Goal: Task Accomplishment & Management: Use online tool/utility

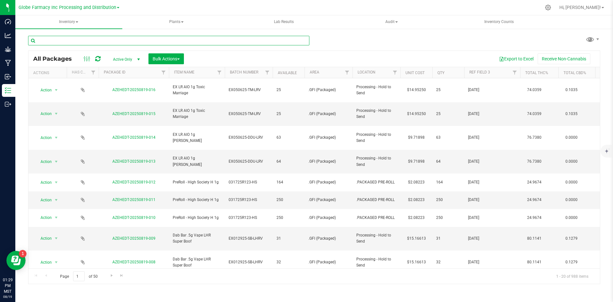
click at [98, 37] on input "text" at bounding box center [168, 41] width 281 height 10
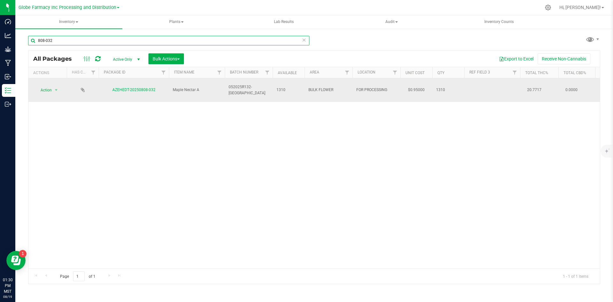
type input "808-032"
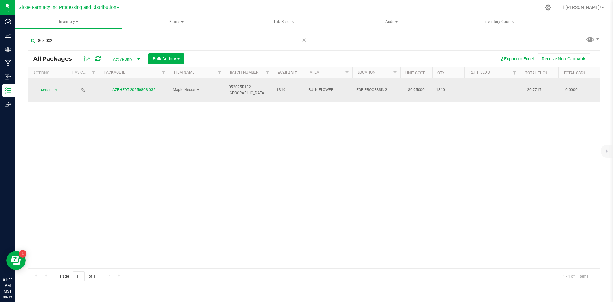
click at [50, 80] on td "Action Action Adjust qty Create package Edit attributes Global inventory Locate…" at bounding box center [47, 90] width 38 height 24
click at [50, 86] on span "Action" at bounding box center [43, 90] width 17 height 9
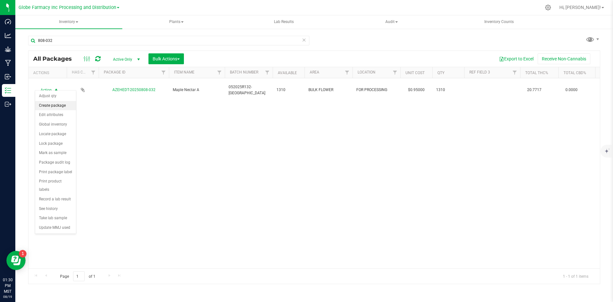
click at [52, 104] on li "Create package" at bounding box center [55, 106] width 41 height 10
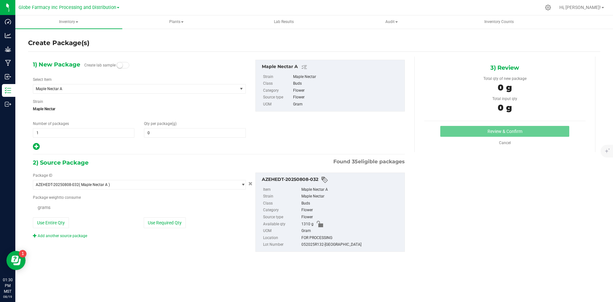
type input "0.0000"
click at [81, 135] on span "1 1" at bounding box center [83, 133] width 101 height 10
click at [81, 135] on input "1" at bounding box center [83, 132] width 101 height 9
type input "4"
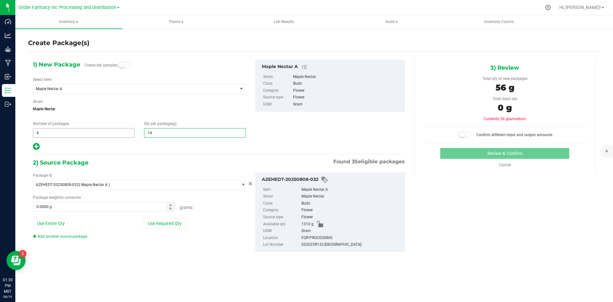
type input "145"
type input "145.0000"
click at [175, 221] on button "Use Required Qty" at bounding box center [165, 223] width 42 height 11
type input "580.0000 g"
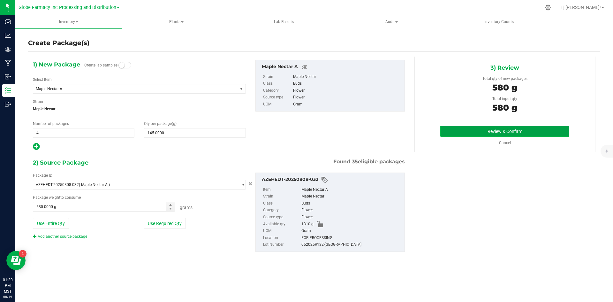
click at [504, 127] on button "Review & Confirm" at bounding box center [504, 131] width 129 height 11
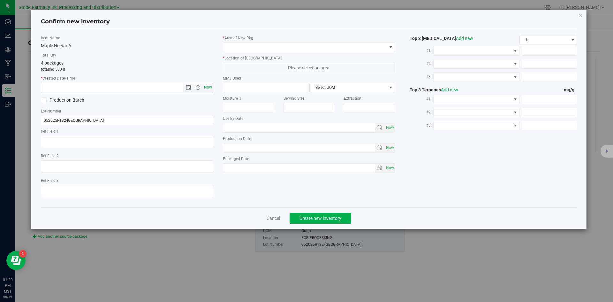
click at [210, 87] on span "Now" at bounding box center [207, 87] width 11 height 9
type input "[DATE] 1:30 PM"
drag, startPoint x: 124, startPoint y: 140, endPoint x: 129, endPoint y: 133, distance: 8.1
click at [125, 140] on textarea at bounding box center [127, 142] width 172 height 12
click at [290, 48] on span at bounding box center [305, 47] width 164 height 9
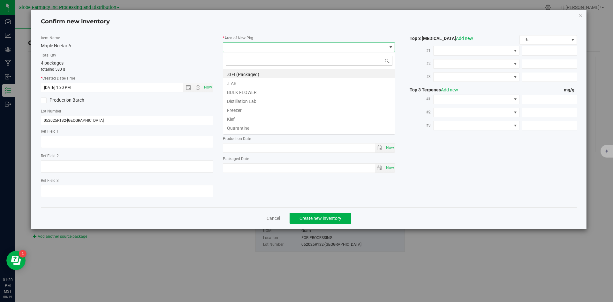
scroll to position [10, 172]
click at [254, 74] on li ".GFI (Packaged)" at bounding box center [309, 73] width 172 height 9
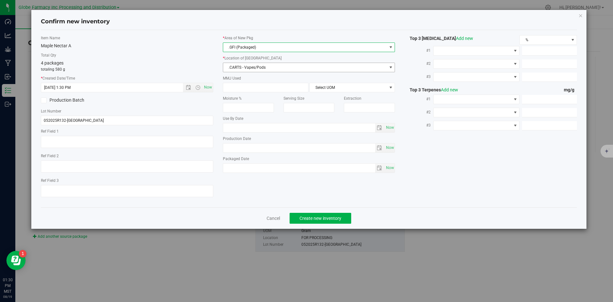
click at [253, 65] on span ".CARTS - Vapes/Pods" at bounding box center [305, 67] width 164 height 9
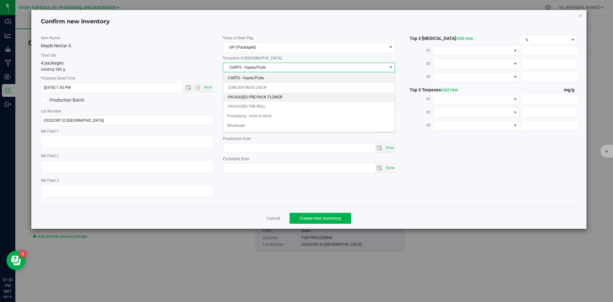
click at [266, 99] on li ".PACKAGED PRE-PACK FLOWER" at bounding box center [309, 98] width 172 height 10
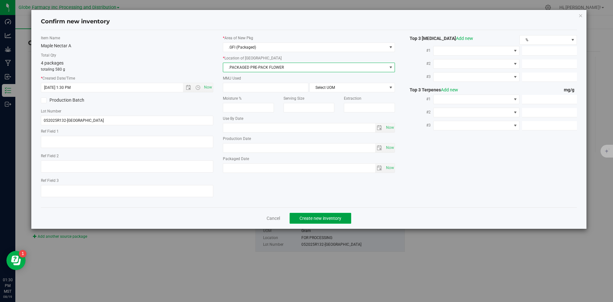
click at [319, 214] on button "Create new inventory" at bounding box center [320, 218] width 62 height 11
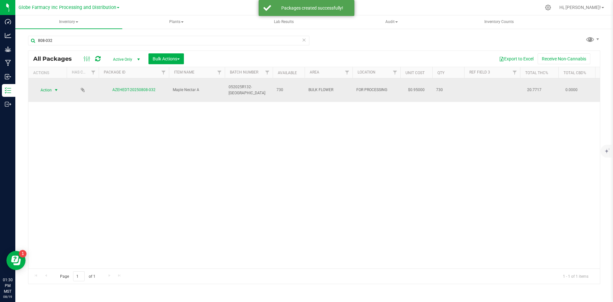
click at [50, 86] on span "Action" at bounding box center [43, 90] width 17 height 9
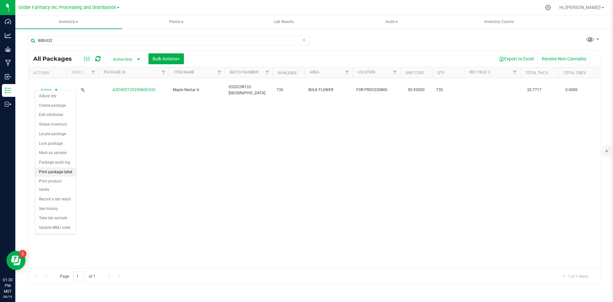
click at [56, 173] on li "Print package label" at bounding box center [55, 172] width 41 height 10
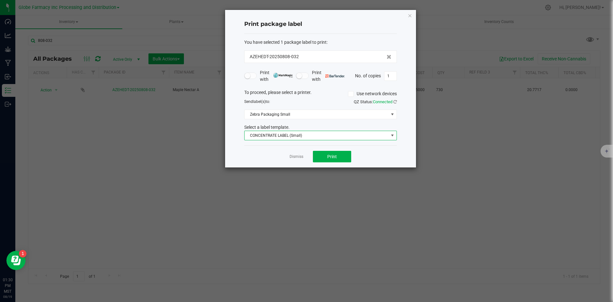
click at [298, 133] on span "CONCENTRATE LABEL (Small)" at bounding box center [316, 135] width 144 height 9
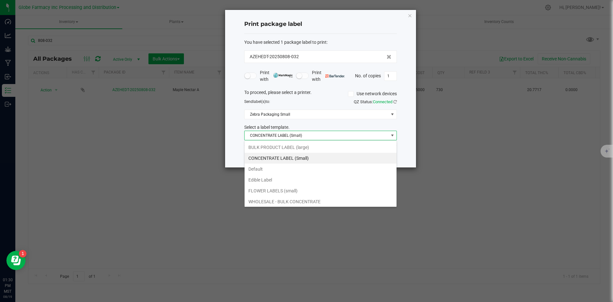
scroll to position [10, 153]
click at [273, 143] on li "BULK PRODUCT LABEL (large)" at bounding box center [320, 147] width 152 height 11
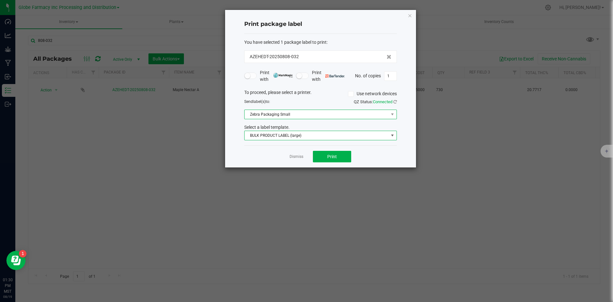
click at [273, 116] on span "Zebra Packaging Small" at bounding box center [316, 114] width 144 height 9
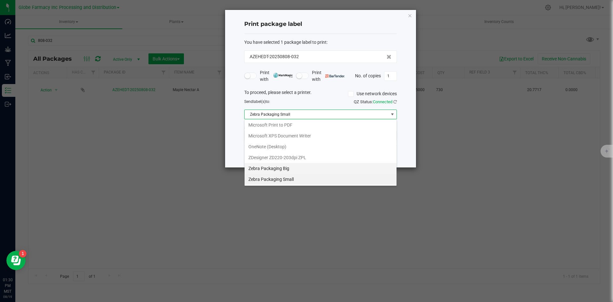
click at [276, 167] on Big "Zebra Packaging Big" at bounding box center [320, 168] width 152 height 11
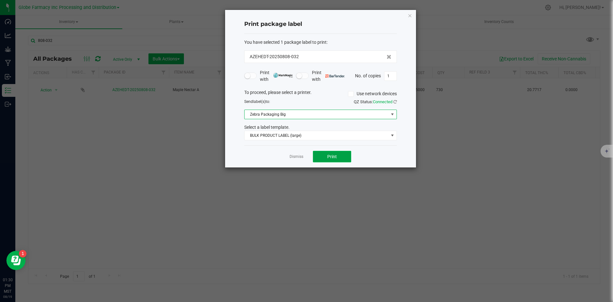
click at [321, 153] on button "Print" at bounding box center [332, 156] width 38 height 11
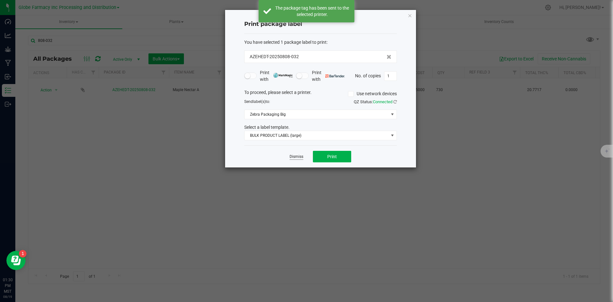
click at [299, 156] on link "Dismiss" at bounding box center [296, 156] width 14 height 5
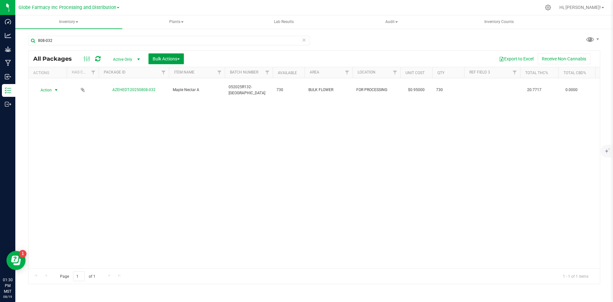
click at [168, 64] on button "Bulk Actions" at bounding box center [165, 58] width 35 height 11
click at [174, 131] on span "Print package labels" at bounding box center [171, 131] width 38 height 5
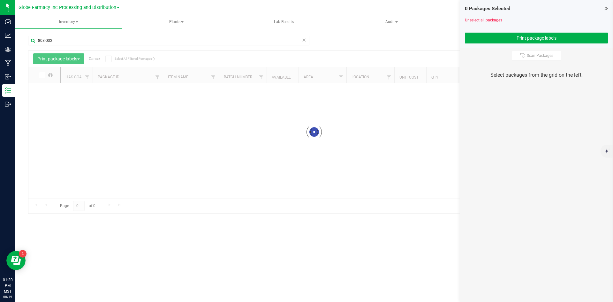
click at [303, 40] on icon at bounding box center [304, 40] width 4 height 8
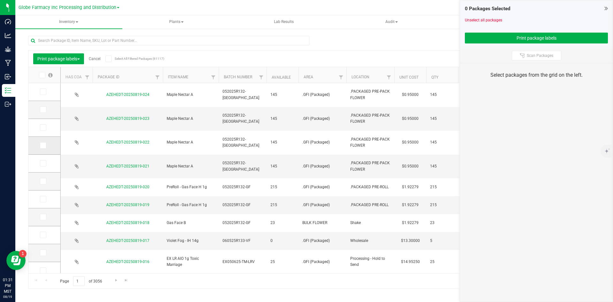
click at [43, 147] on span at bounding box center [43, 145] width 6 height 6
click at [0, 0] on input "checkbox" at bounding box center [0, 0] width 0 height 0
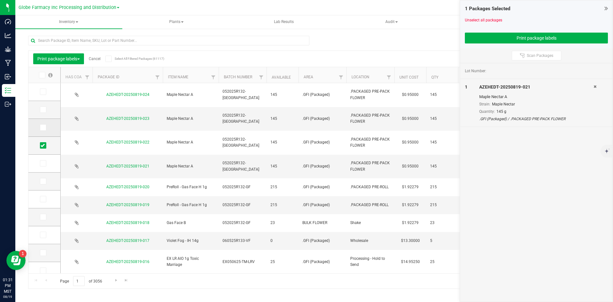
click at [42, 131] on td at bounding box center [44, 128] width 32 height 18
click at [43, 127] on icon at bounding box center [43, 127] width 4 height 0
click at [0, 0] on input "checkbox" at bounding box center [0, 0] width 0 height 0
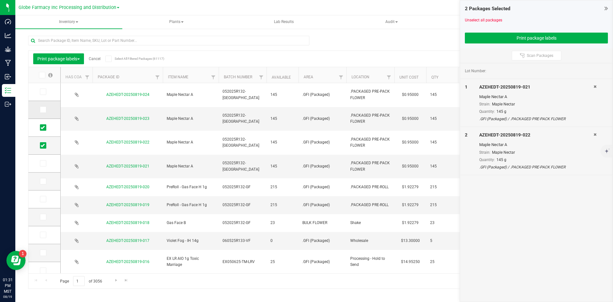
click at [44, 114] on td at bounding box center [44, 110] width 32 height 18
click at [44, 112] on span at bounding box center [43, 109] width 6 height 6
click at [0, 0] on input "checkbox" at bounding box center [0, 0] width 0 height 0
click at [45, 92] on span at bounding box center [43, 91] width 6 height 6
click at [0, 0] on input "checkbox" at bounding box center [0, 0] width 0 height 0
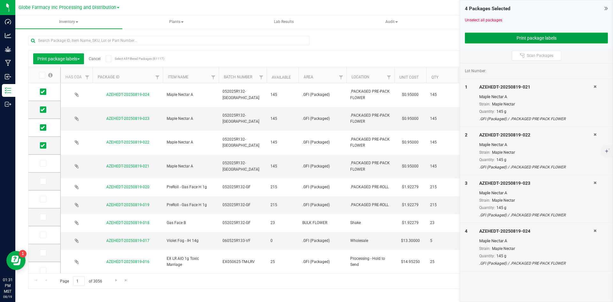
click at [549, 34] on button "Print package labels" at bounding box center [536, 38] width 143 height 11
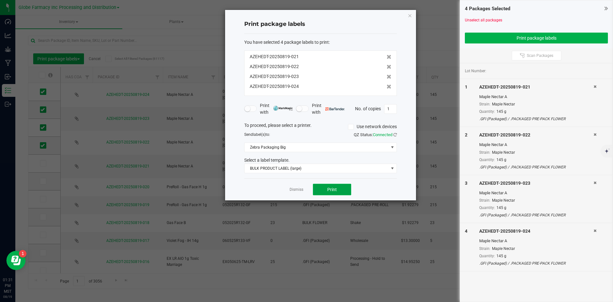
click at [339, 187] on button "Print" at bounding box center [332, 188] width 38 height 11
click at [295, 188] on link "Dismiss" at bounding box center [296, 189] width 14 height 5
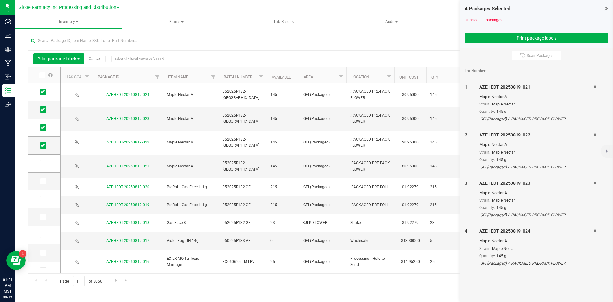
click at [97, 59] on link "Cancel" at bounding box center [95, 58] width 12 height 4
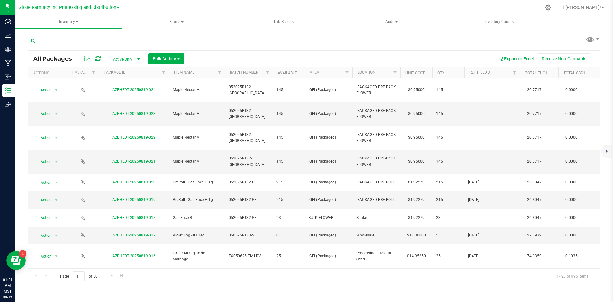
click at [112, 44] on input "text" at bounding box center [168, 41] width 281 height 10
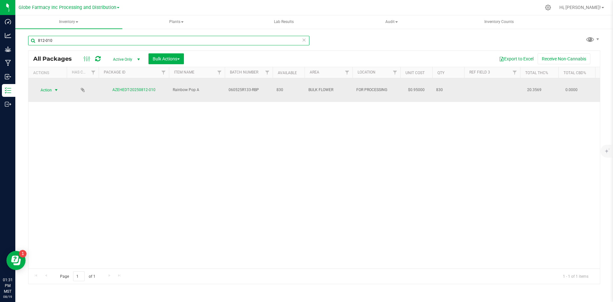
type input "812-010"
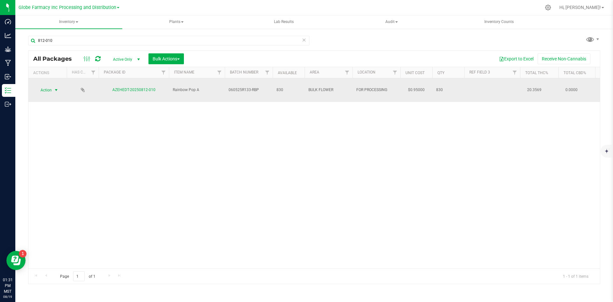
click at [49, 86] on span "Action" at bounding box center [43, 90] width 17 height 9
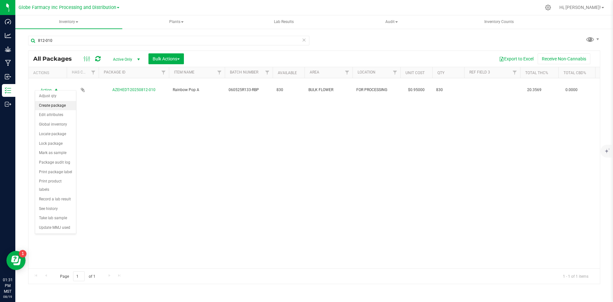
click at [50, 103] on li "Create package" at bounding box center [55, 106] width 41 height 10
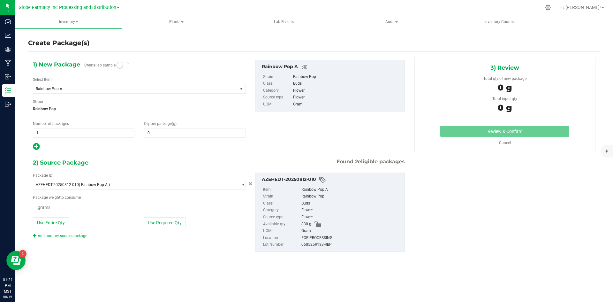
type input "0.0000"
click at [90, 131] on span "1 1" at bounding box center [83, 133] width 101 height 10
click at [90, 131] on input "1" at bounding box center [83, 132] width 101 height 9
type input "4"
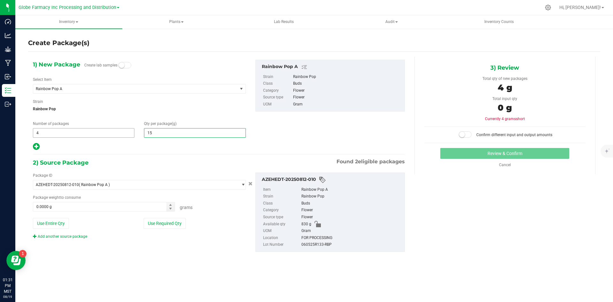
type input "150"
type input "150.0000"
click at [170, 222] on button "Use Required Qty" at bounding box center [165, 223] width 42 height 11
type input "600.0000 g"
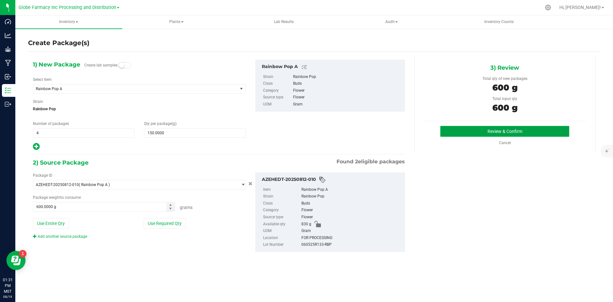
click at [460, 134] on button "Review & Confirm" at bounding box center [504, 131] width 129 height 11
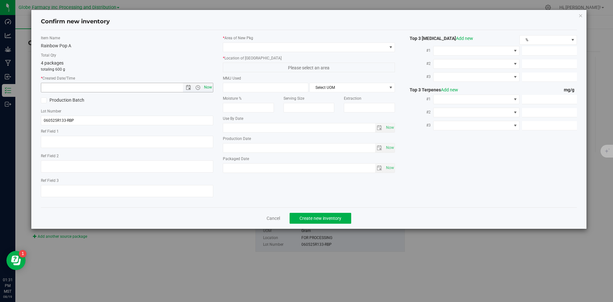
click at [208, 84] on span "Now" at bounding box center [207, 87] width 11 height 9
type input "[DATE] 1:31 PM"
click at [238, 41] on div "* Area of [GEOGRAPHIC_DATA]" at bounding box center [309, 43] width 172 height 17
click at [239, 47] on span at bounding box center [305, 47] width 164 height 9
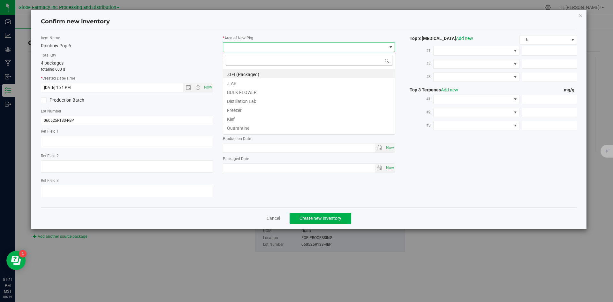
scroll to position [10, 172]
click at [242, 75] on li ".GFI (Packaged)" at bounding box center [309, 73] width 172 height 9
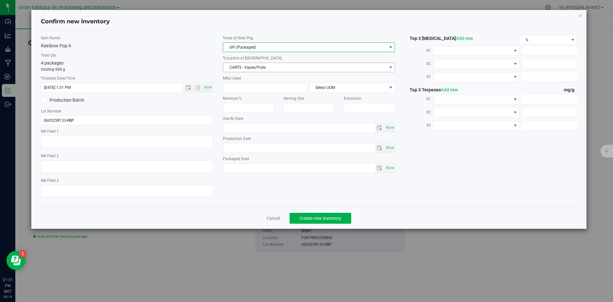
click at [242, 70] on span ".CARTS - Vapes/Pods" at bounding box center [305, 67] width 164 height 9
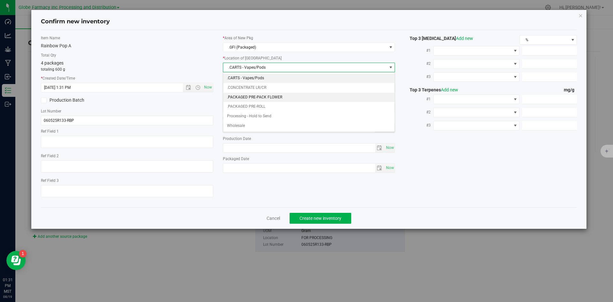
click at [255, 101] on li ".PACKAGED PRE-PACK FLOWER" at bounding box center [309, 98] width 172 height 10
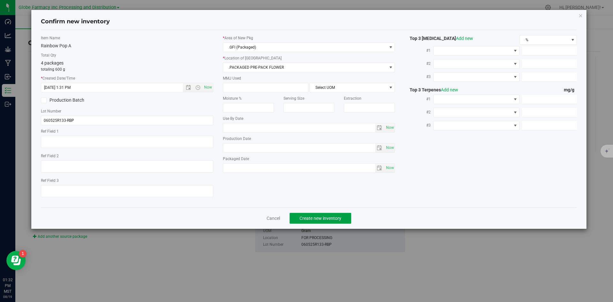
click at [325, 219] on span "Create new inventory" at bounding box center [320, 217] width 42 height 5
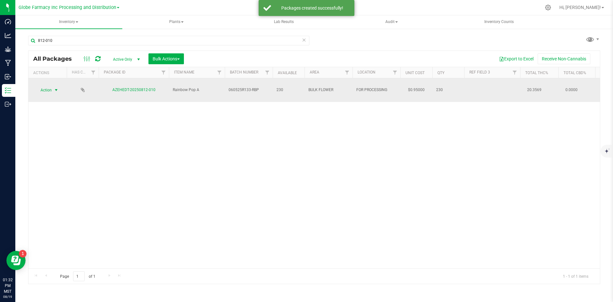
click at [55, 87] on span "select" at bounding box center [56, 89] width 5 height 5
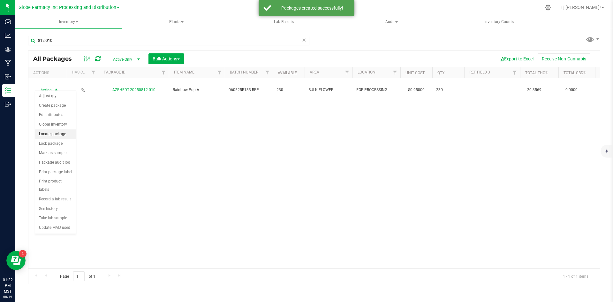
click at [62, 133] on li "Locate package" at bounding box center [55, 134] width 41 height 10
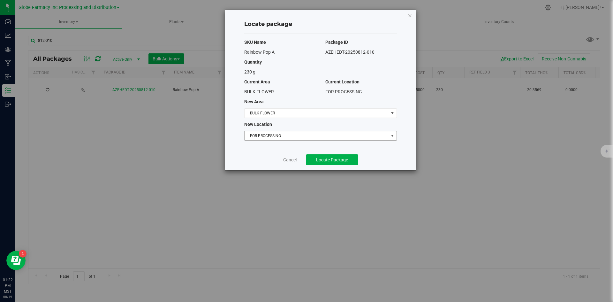
click at [282, 136] on span "FOR PROCESSING" at bounding box center [316, 135] width 144 height 9
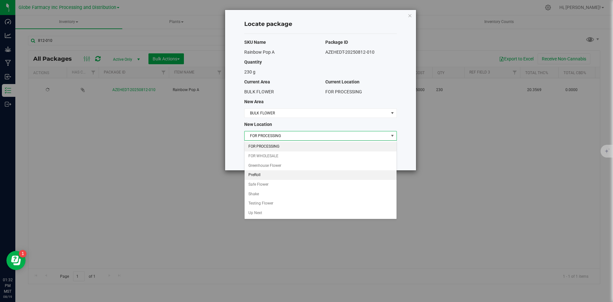
click at [268, 172] on li "PreRoll" at bounding box center [320, 175] width 152 height 10
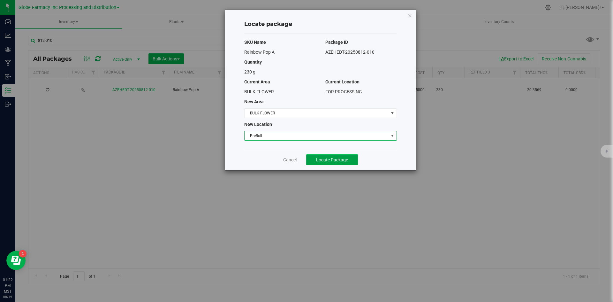
click at [318, 163] on button "Locate Package" at bounding box center [332, 159] width 52 height 11
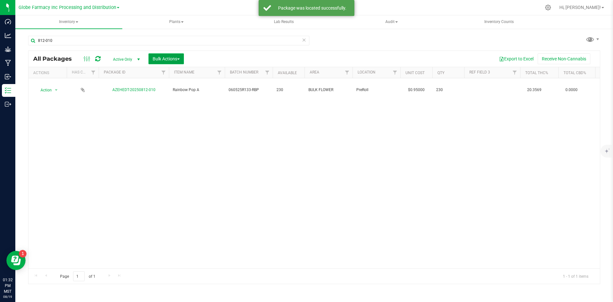
click at [170, 57] on span "Bulk Actions" at bounding box center [166, 58] width 27 height 5
click at [161, 54] on button "Bulk Actions" at bounding box center [165, 58] width 35 height 11
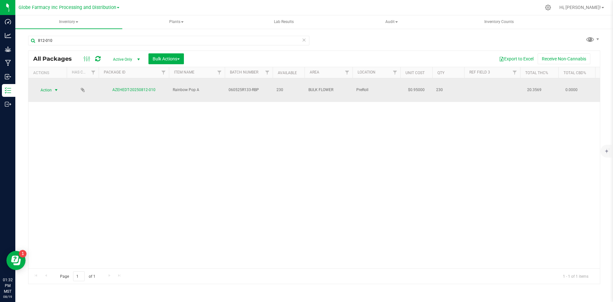
click at [52, 88] on span "select" at bounding box center [56, 90] width 8 height 9
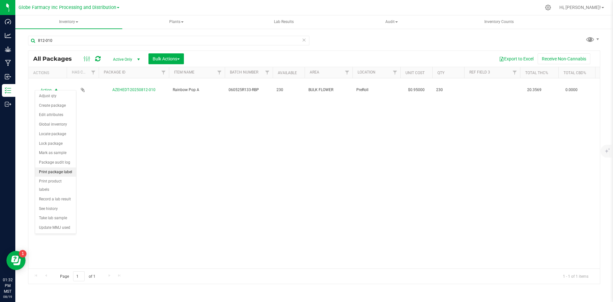
click at [59, 174] on li "Print package label" at bounding box center [55, 172] width 41 height 10
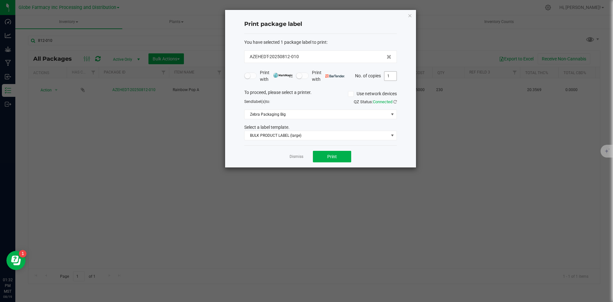
click at [388, 79] on input "1" at bounding box center [390, 75] width 12 height 9
type input "2"
click at [335, 158] on span "Print" at bounding box center [332, 156] width 10 height 5
click at [299, 157] on link "Dismiss" at bounding box center [296, 156] width 14 height 5
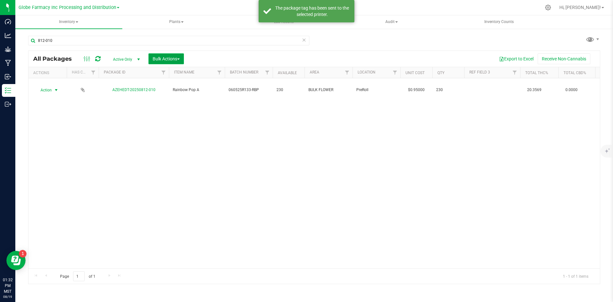
click at [156, 56] on button "Bulk Actions" at bounding box center [165, 58] width 35 height 11
click at [162, 131] on span "Print package labels" at bounding box center [171, 131] width 38 height 5
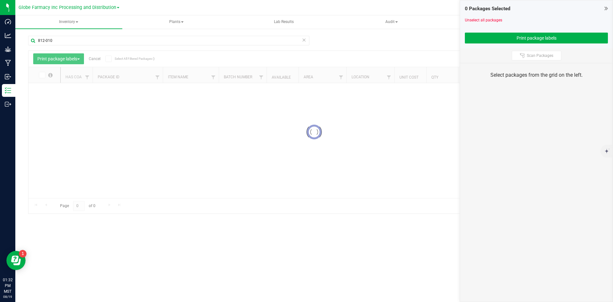
click at [305, 39] on icon at bounding box center [304, 40] width 4 height 8
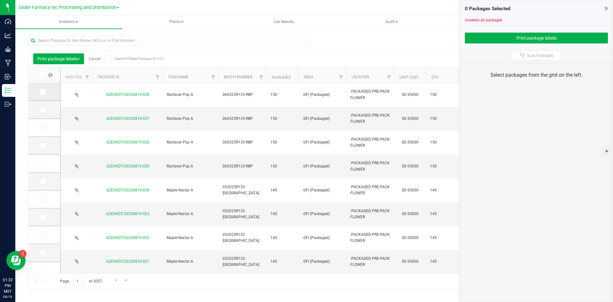
click at [45, 93] on span at bounding box center [43, 91] width 6 height 6
click at [0, 0] on input "checkbox" at bounding box center [0, 0] width 0 height 0
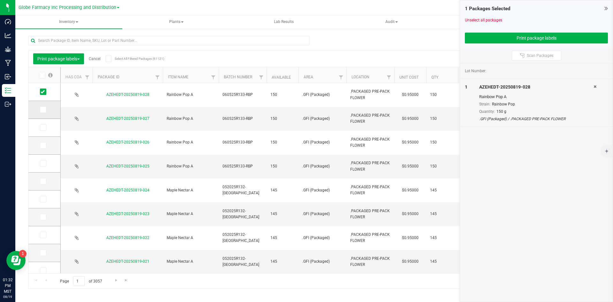
click at [45, 108] on span at bounding box center [43, 109] width 6 height 6
click at [0, 0] on input "checkbox" at bounding box center [0, 0] width 0 height 0
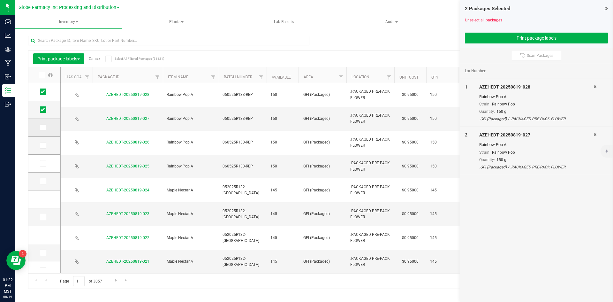
click at [44, 127] on icon at bounding box center [43, 127] width 4 height 0
click at [0, 0] on input "checkbox" at bounding box center [0, 0] width 0 height 0
click at [44, 145] on icon at bounding box center [43, 145] width 4 height 0
click at [0, 0] on input "checkbox" at bounding box center [0, 0] width 0 height 0
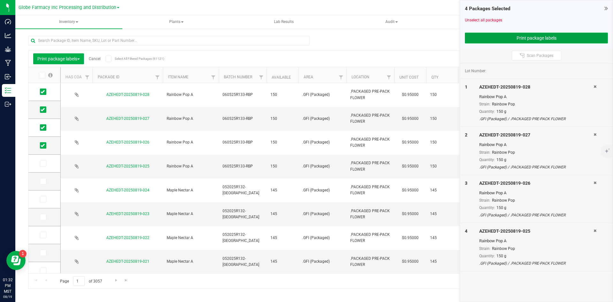
click at [553, 35] on button "Print package labels" at bounding box center [536, 38] width 143 height 11
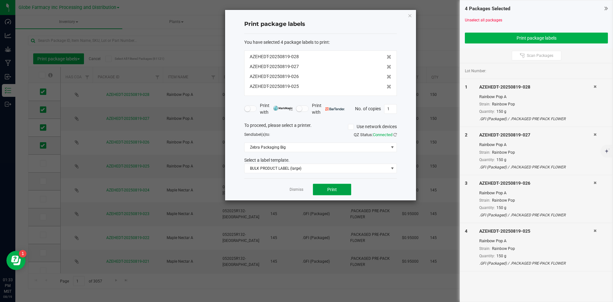
click at [326, 189] on button "Print" at bounding box center [332, 188] width 38 height 11
click at [291, 190] on link "Dismiss" at bounding box center [296, 189] width 14 height 5
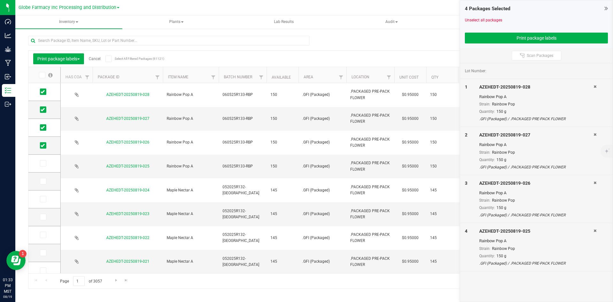
click at [100, 59] on link "Cancel" at bounding box center [95, 58] width 12 height 4
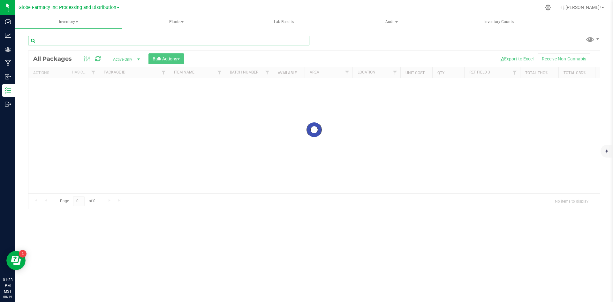
click at [109, 38] on input "text" at bounding box center [168, 41] width 281 height 10
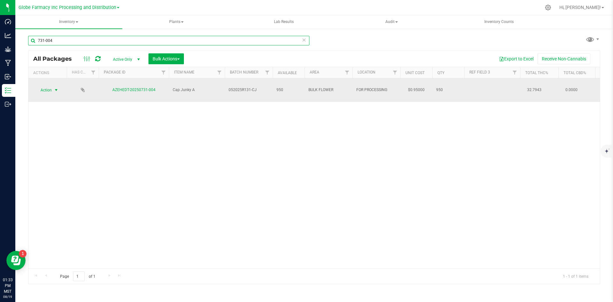
type input "731-004"
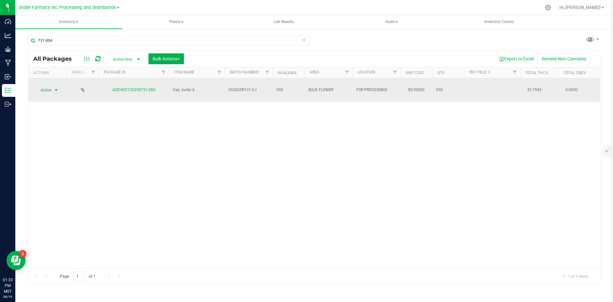
click at [45, 87] on span "Action" at bounding box center [43, 90] width 17 height 9
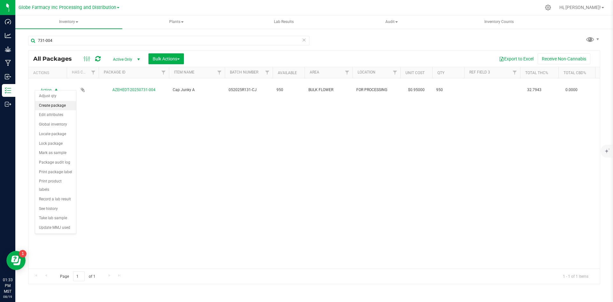
click at [46, 103] on li "Create package" at bounding box center [55, 106] width 41 height 10
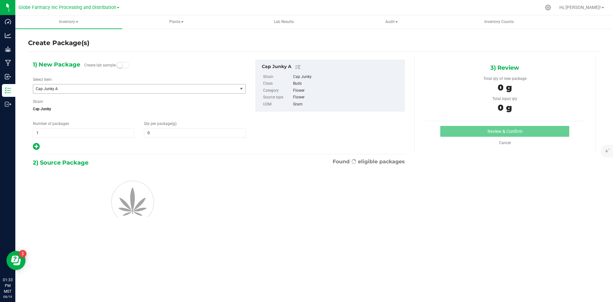
type input "0.0000"
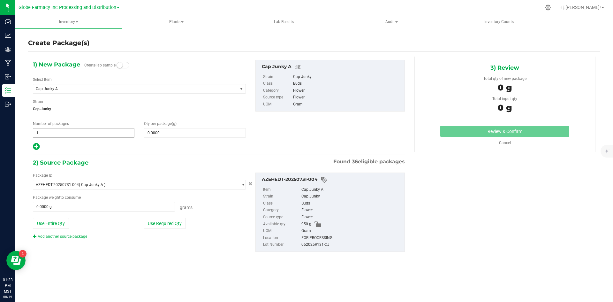
click at [59, 132] on span "1 1" at bounding box center [83, 133] width 101 height 10
click at [60, 138] on div "1) New Package Create lab sample Select Item Cap Junky A (THE) ESSENCE BLOOD MO…" at bounding box center [139, 105] width 222 height 91
type input "4"
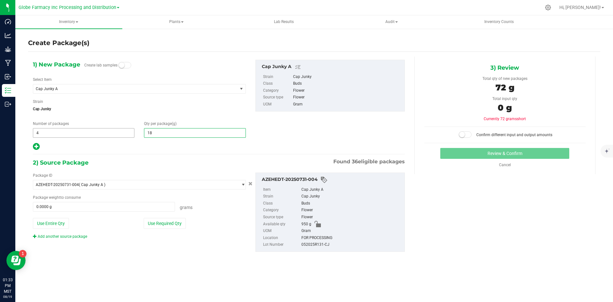
type input "185"
type input "185.0000"
click at [159, 225] on button "Use Required Qty" at bounding box center [165, 223] width 42 height 11
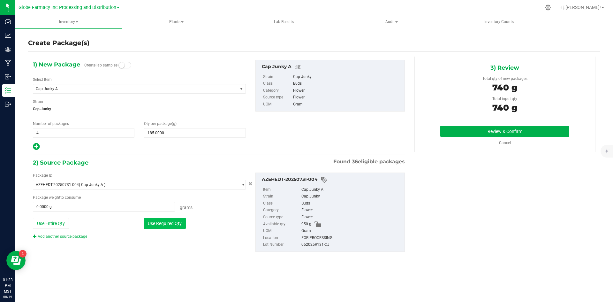
type input "740.0000 g"
click at [465, 129] on button "Review & Confirm" at bounding box center [504, 131] width 129 height 11
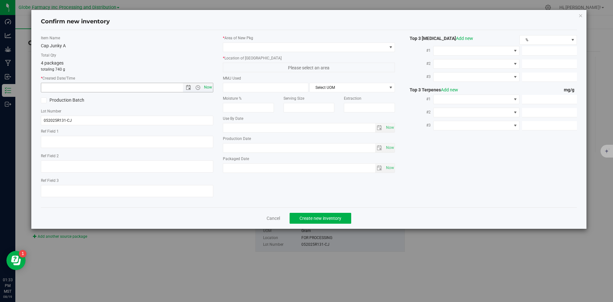
click at [207, 89] on span "Now" at bounding box center [207, 87] width 11 height 9
type input "[DATE] 1:33 PM"
click at [234, 50] on span at bounding box center [305, 47] width 164 height 9
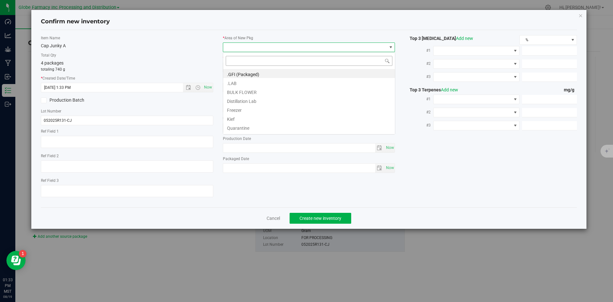
scroll to position [10, 172]
click at [245, 75] on li ".GFI (Packaged)" at bounding box center [309, 73] width 172 height 9
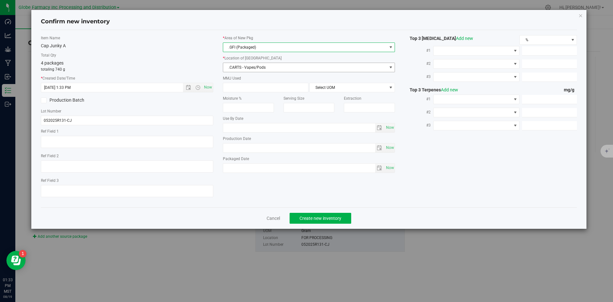
click at [246, 63] on span ".CARTS - Vapes/Pods" at bounding box center [305, 67] width 164 height 9
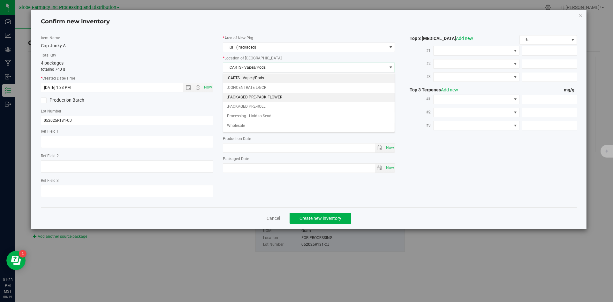
click at [252, 98] on li ".PACKAGED PRE-PACK FLOWER" at bounding box center [309, 98] width 172 height 10
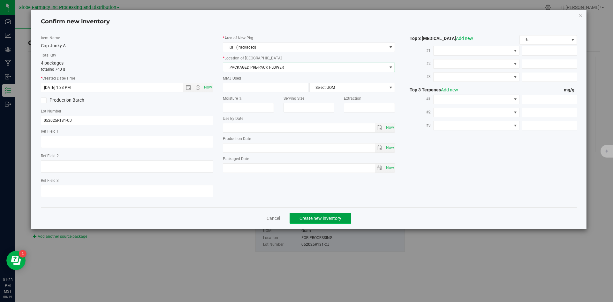
click at [319, 220] on span "Create new inventory" at bounding box center [320, 217] width 42 height 5
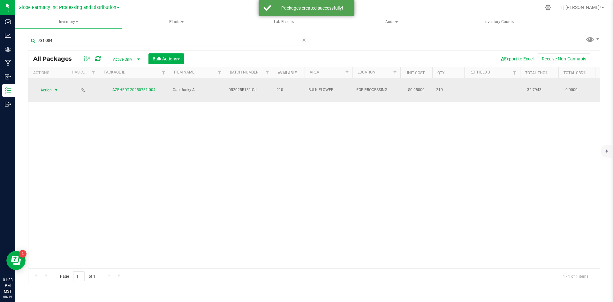
click at [54, 87] on span "select" at bounding box center [56, 89] width 5 height 5
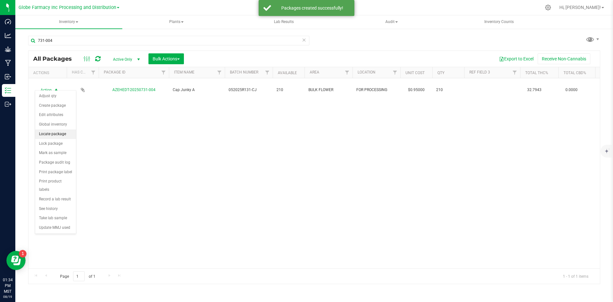
click at [57, 134] on li "Locate package" at bounding box center [55, 134] width 41 height 10
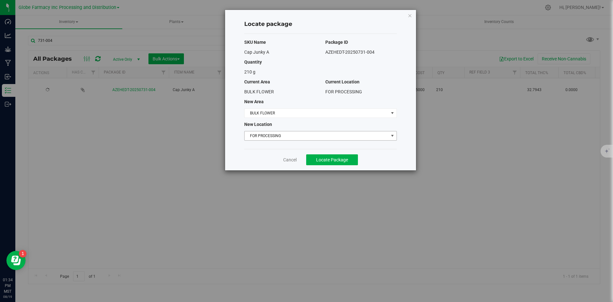
click at [260, 132] on span "FOR PROCESSING" at bounding box center [316, 135] width 144 height 9
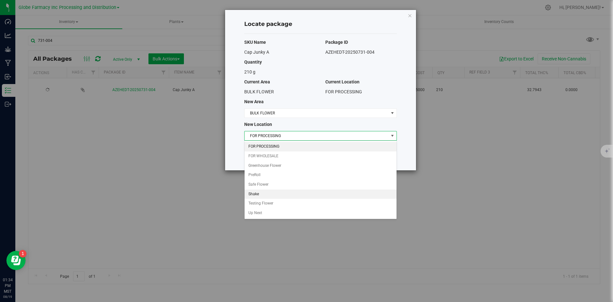
click at [262, 192] on li "Shake" at bounding box center [320, 194] width 152 height 10
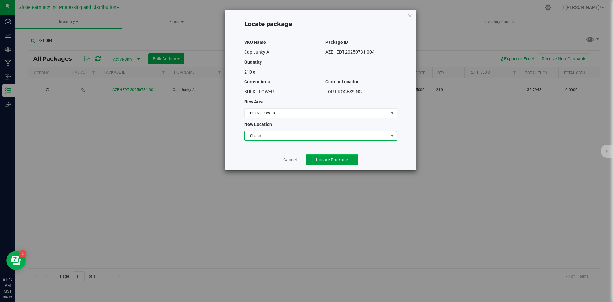
click at [322, 161] on span "Locate Package" at bounding box center [332, 159] width 32 height 5
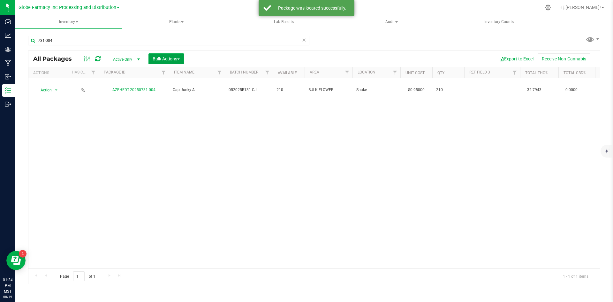
click at [167, 59] on span "Bulk Actions" at bounding box center [166, 58] width 27 height 5
click at [177, 133] on span "Print package labels" at bounding box center [171, 131] width 38 height 5
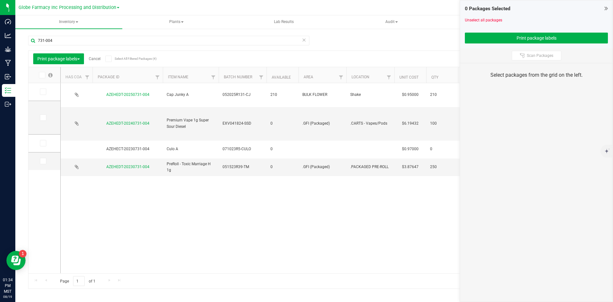
click at [43, 92] on icon at bounding box center [43, 92] width 4 height 0
click at [0, 0] on input "checkbox" at bounding box center [0, 0] width 0 height 0
click at [304, 41] on icon at bounding box center [304, 40] width 4 height 8
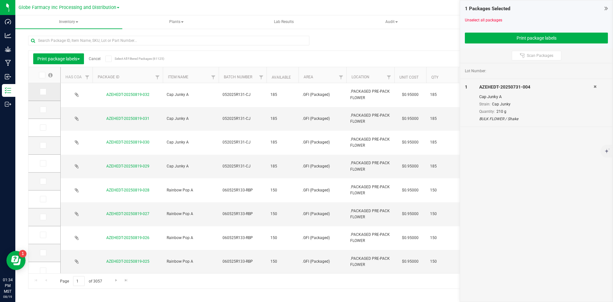
click at [45, 91] on span at bounding box center [43, 91] width 6 height 6
click at [0, 0] on input "checkbox" at bounding box center [0, 0] width 0 height 0
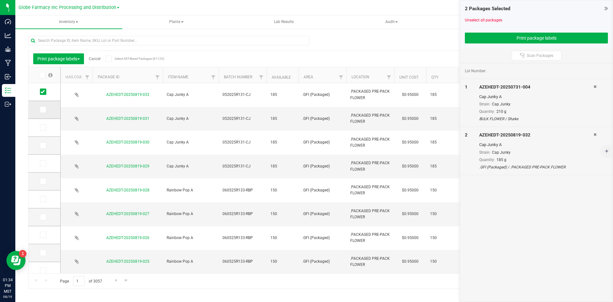
click at [42, 109] on icon at bounding box center [43, 109] width 4 height 0
click at [0, 0] on input "checkbox" at bounding box center [0, 0] width 0 height 0
click at [44, 127] on icon at bounding box center [43, 127] width 4 height 0
click at [0, 0] on input "checkbox" at bounding box center [0, 0] width 0 height 0
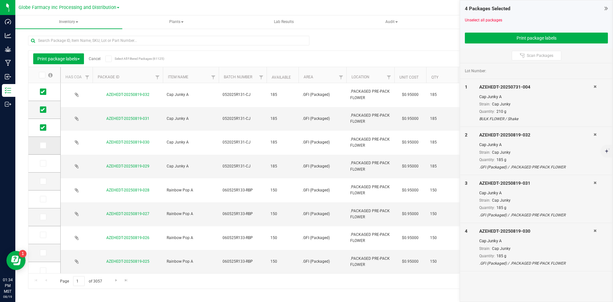
click at [46, 146] on span at bounding box center [43, 145] width 6 height 6
click at [0, 0] on input "checkbox" at bounding box center [0, 0] width 0 height 0
click at [530, 34] on button "Print package labels" at bounding box center [536, 38] width 143 height 11
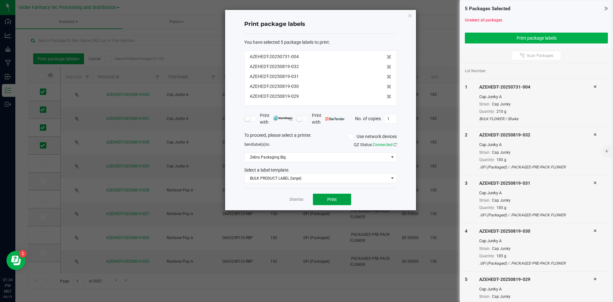
click at [322, 201] on button "Print" at bounding box center [332, 198] width 38 height 11
click at [295, 197] on link "Dismiss" at bounding box center [296, 199] width 14 height 5
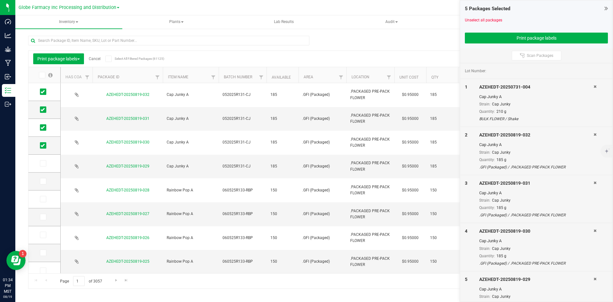
click at [94, 60] on link "Cancel" at bounding box center [95, 58] width 12 height 4
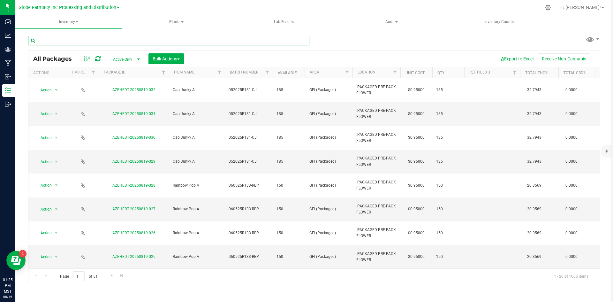
click at [96, 36] on input "text" at bounding box center [168, 41] width 281 height 10
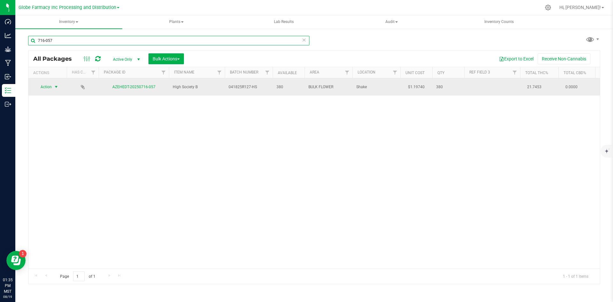
type input "716-057"
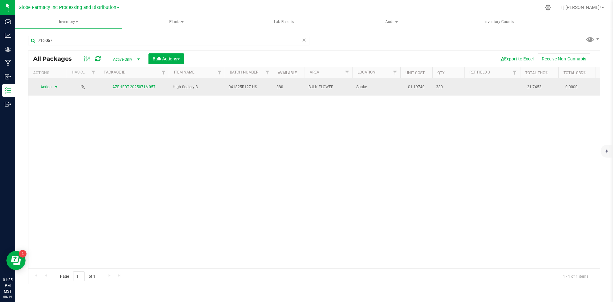
click at [56, 87] on span "select" at bounding box center [56, 86] width 5 height 5
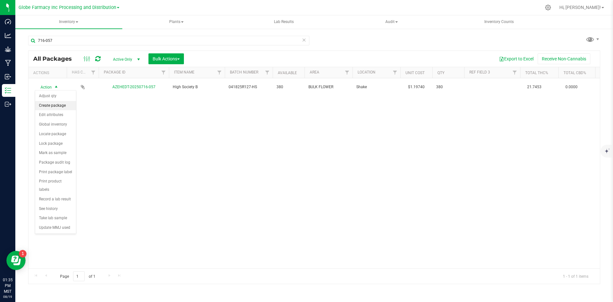
click at [47, 102] on li "Create package" at bounding box center [55, 106] width 41 height 10
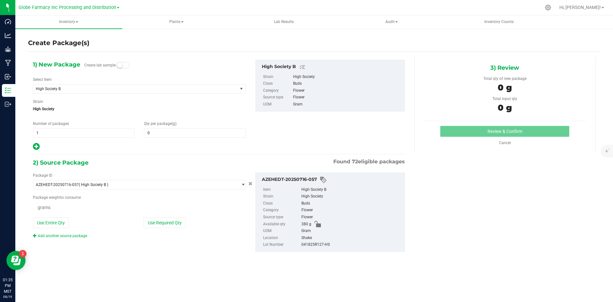
type input "0.0000"
click at [65, 127] on div "Number of packages 1 1" at bounding box center [83, 129] width 111 height 17
click at [65, 132] on span "1 1" at bounding box center [83, 133] width 101 height 10
click at [65, 132] on input "1" at bounding box center [83, 132] width 101 height 9
type input "2"
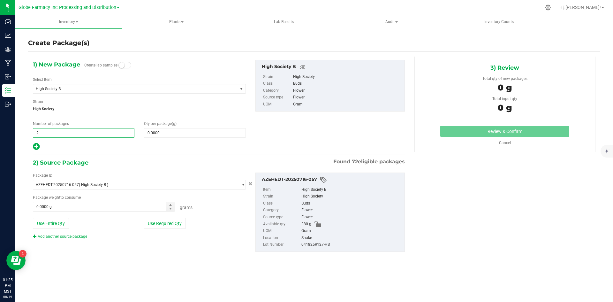
type input "2"
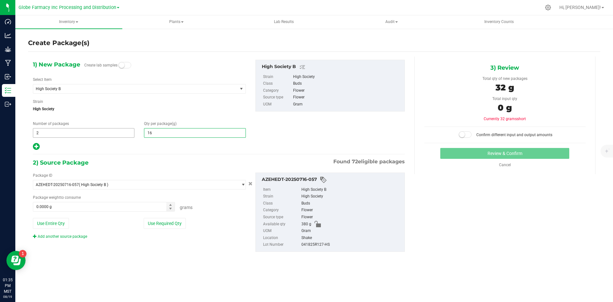
type input "160"
type input "160.0000"
click at [164, 218] on button "Use Required Qty" at bounding box center [165, 223] width 42 height 11
type input "320.0000 g"
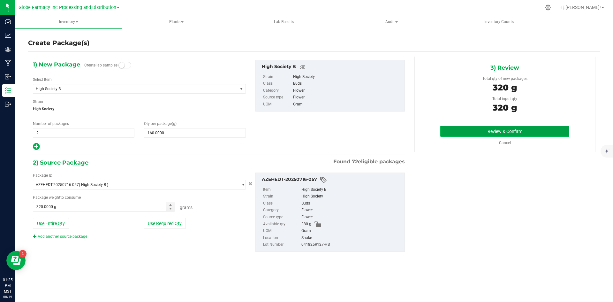
click at [521, 130] on button "Review & Confirm" at bounding box center [504, 131] width 129 height 11
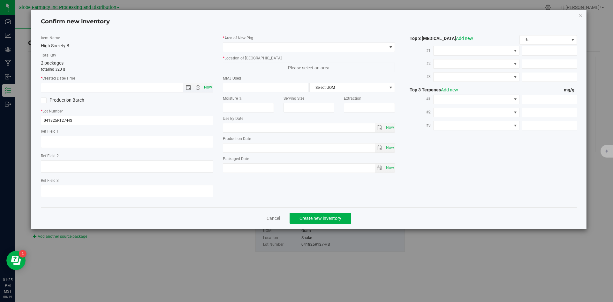
click at [206, 89] on span "Now" at bounding box center [207, 87] width 11 height 9
type input "[DATE] 1:35 PM"
click at [260, 44] on span at bounding box center [305, 47] width 164 height 9
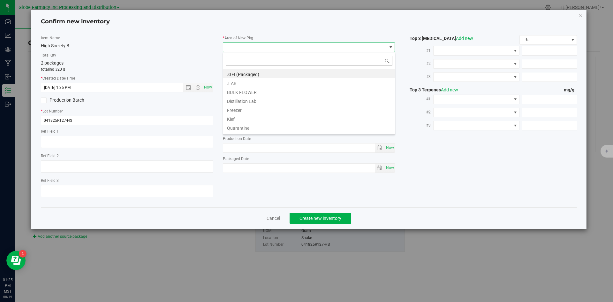
scroll to position [10, 172]
click at [252, 75] on li ".GFI (Packaged)" at bounding box center [309, 73] width 172 height 9
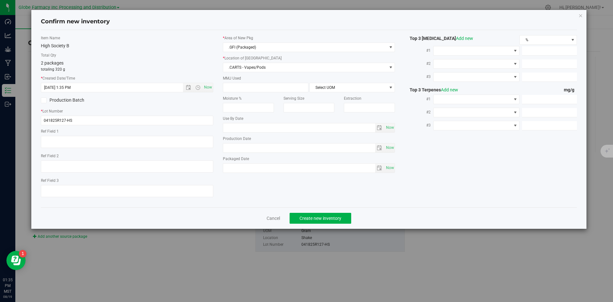
click at [257, 60] on label "* Location of [GEOGRAPHIC_DATA]" at bounding box center [309, 58] width 172 height 6
click at [257, 67] on span ".CARTS - Vapes/Pods" at bounding box center [305, 67] width 164 height 9
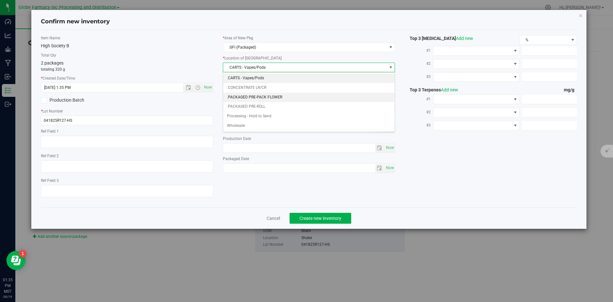
click at [257, 95] on li ".PACKAGED PRE-PACK FLOWER" at bounding box center [309, 98] width 172 height 10
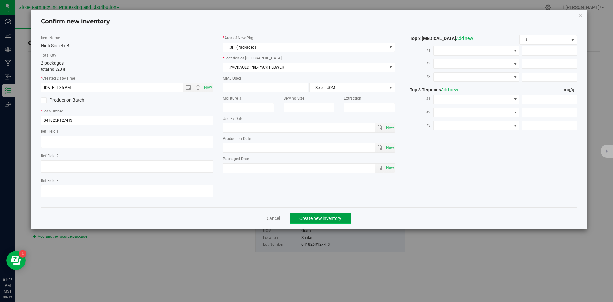
click at [317, 216] on span "Create new inventory" at bounding box center [320, 217] width 42 height 5
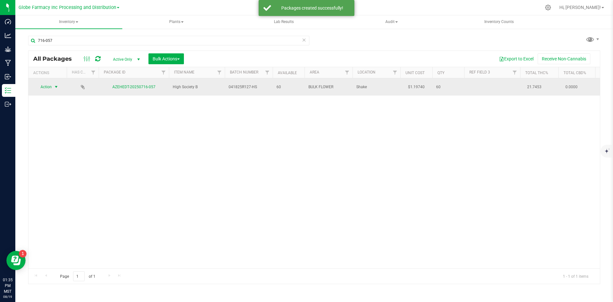
click at [47, 83] on span "Action" at bounding box center [43, 86] width 17 height 9
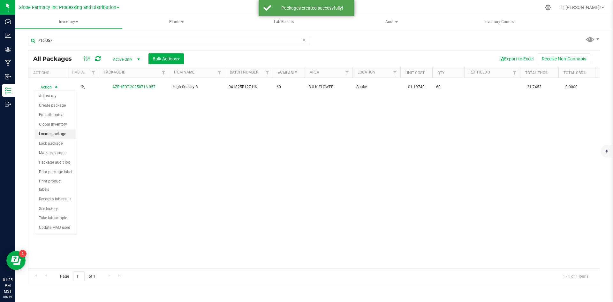
click at [49, 135] on li "Locate package" at bounding box center [55, 134] width 41 height 10
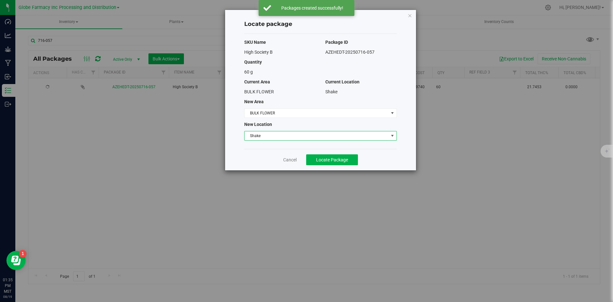
click at [304, 139] on span "Shake" at bounding box center [316, 135] width 144 height 9
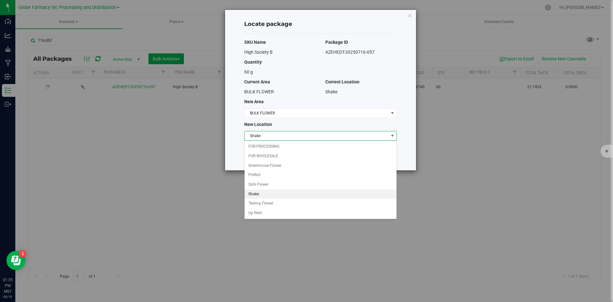
click at [304, 139] on span "Shake" at bounding box center [316, 135] width 144 height 9
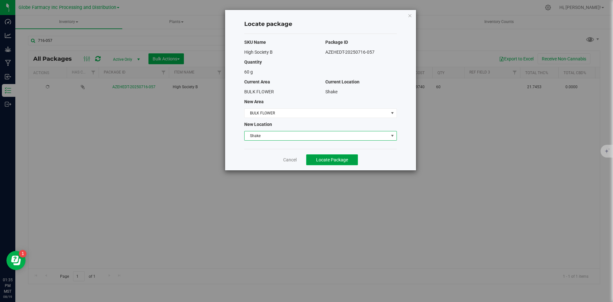
click at [321, 160] on span "Locate Package" at bounding box center [332, 159] width 32 height 5
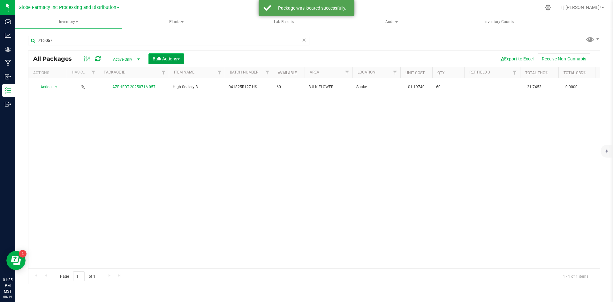
click at [156, 59] on span "Bulk Actions" at bounding box center [166, 58] width 27 height 5
click at [165, 132] on span "Print package labels" at bounding box center [171, 131] width 38 height 5
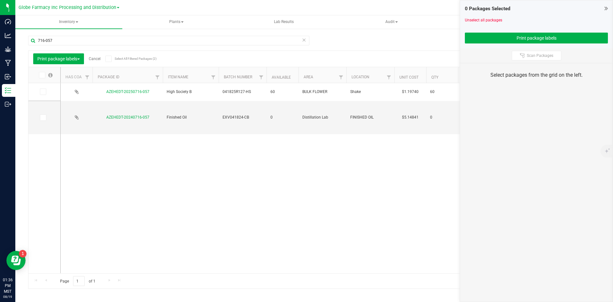
click at [94, 58] on link "Cancel" at bounding box center [95, 58] width 12 height 4
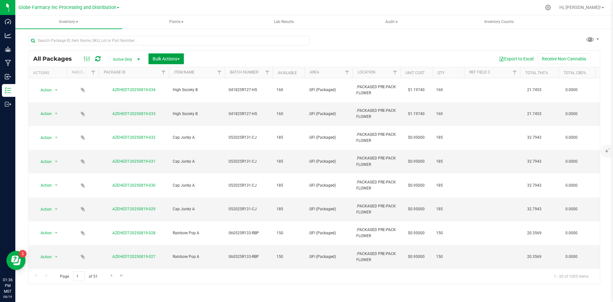
click at [171, 61] on span "Bulk Actions" at bounding box center [166, 58] width 27 height 5
click at [167, 74] on span "Add to manufacturing run" at bounding box center [176, 73] width 48 height 5
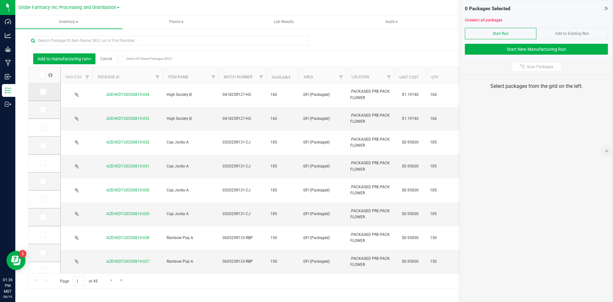
click at [46, 92] on label at bounding box center [44, 91] width 9 height 6
click at [0, 0] on input "checkbox" at bounding box center [0, 0] width 0 height 0
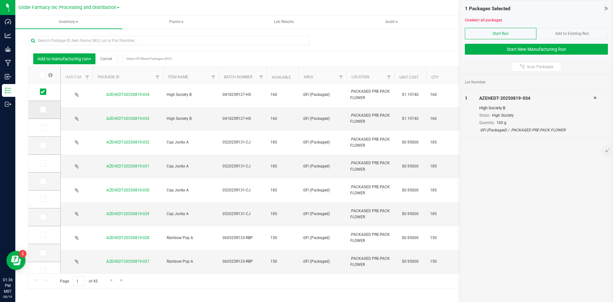
click at [44, 109] on icon at bounding box center [43, 109] width 4 height 0
click at [0, 0] on input "checkbox" at bounding box center [0, 0] width 0 height 0
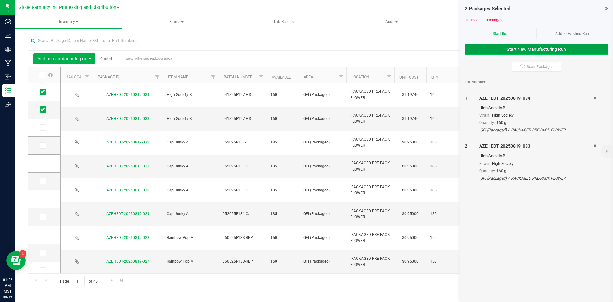
click at [525, 46] on button "Start New Manufacturing Run" at bounding box center [536, 49] width 143 height 11
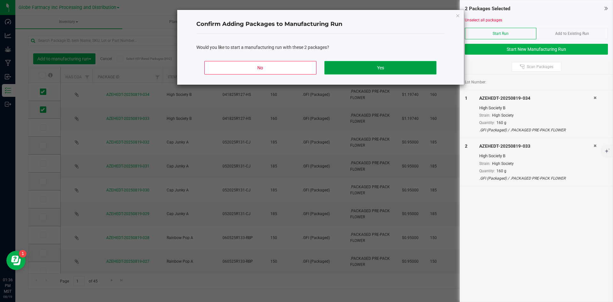
click at [384, 68] on button "Yes" at bounding box center [380, 67] width 112 height 13
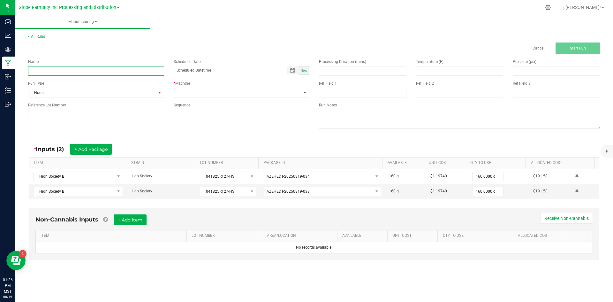
click at [141, 69] on input at bounding box center [96, 71] width 136 height 10
type input "NAME CHANGE"
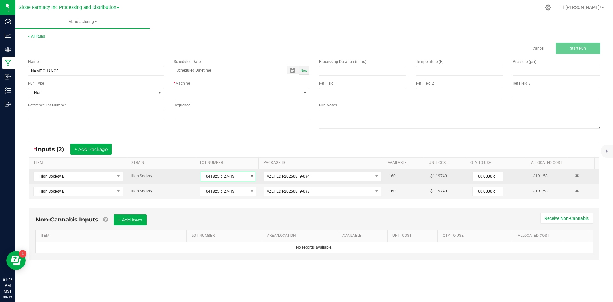
click at [205, 178] on span "041825R127-HS" at bounding box center [224, 176] width 48 height 9
drag, startPoint x: 203, startPoint y: 176, endPoint x: 267, endPoint y: 176, distance: 64.1
click at [267, 176] on tr "High Society B High Society 041825R127-HS AZEHEDT-20250819-034 160 g $1.19740 1…" at bounding box center [313, 176] width 569 height 15
click at [200, 176] on span "041825R127-HS" at bounding box center [224, 176] width 48 height 9
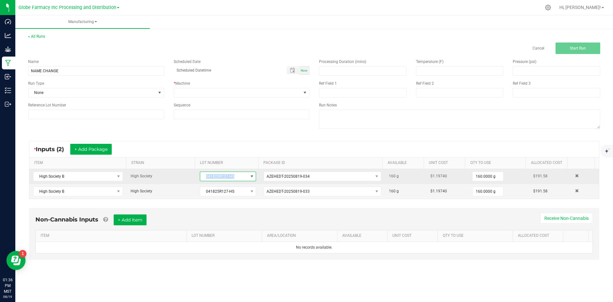
drag, startPoint x: 200, startPoint y: 176, endPoint x: 233, endPoint y: 176, distance: 33.5
click at [233, 176] on span "041825R127-HS" at bounding box center [224, 176] width 48 height 9
drag, startPoint x: 229, startPoint y: 176, endPoint x: 236, endPoint y: 176, distance: 7.3
click at [236, 176] on span "041825R127-HS" at bounding box center [224, 176] width 48 height 9
copy span "041825R127-HS"
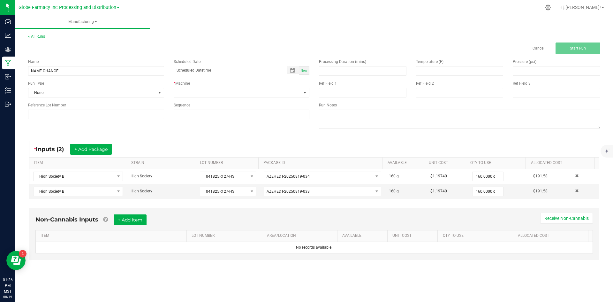
drag, startPoint x: 325, startPoint y: 93, endPoint x: 252, endPoint y: 139, distance: 86.2
click at [252, 139] on div "* Inputs (2) + Add Package ITEM STRAIN LOT NUMBER PACKAGE ID AVAILABLE Unit Cos…" at bounding box center [313, 170] width 581 height 70
click at [253, 93] on span at bounding box center [237, 92] width 127 height 9
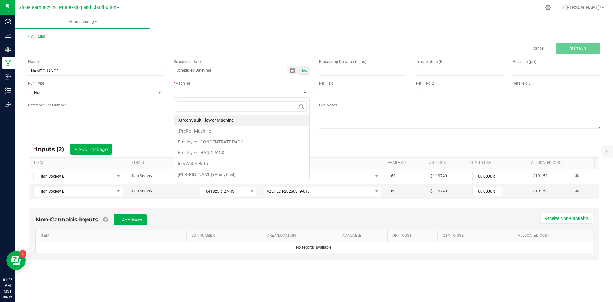
scroll to position [10, 136]
click at [217, 149] on li "Employee - HAND PACK" at bounding box center [241, 152] width 135 height 11
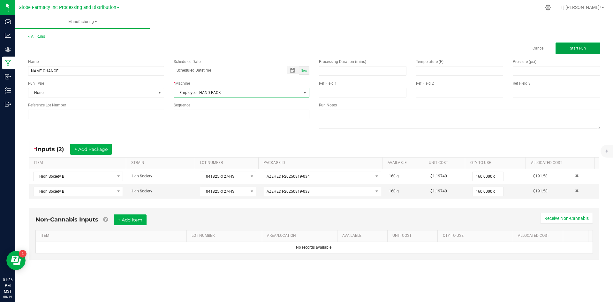
click at [589, 49] on button "Start Run" at bounding box center [577, 47] width 45 height 11
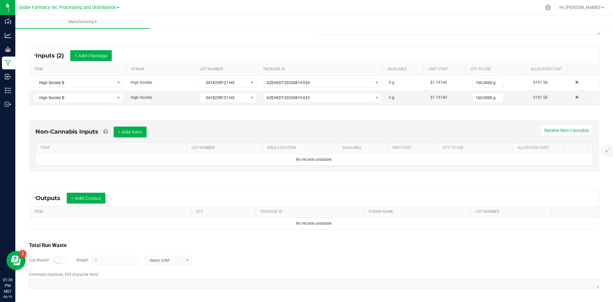
scroll to position [102, 0]
click at [98, 197] on button "+ Add Output" at bounding box center [86, 197] width 39 height 11
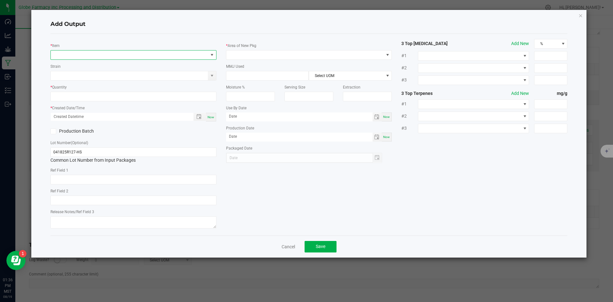
click at [135, 56] on span "NO DATA FOUND" at bounding box center [129, 54] width 157 height 9
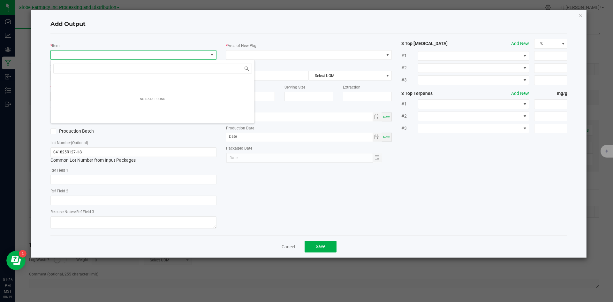
scroll to position [10, 166]
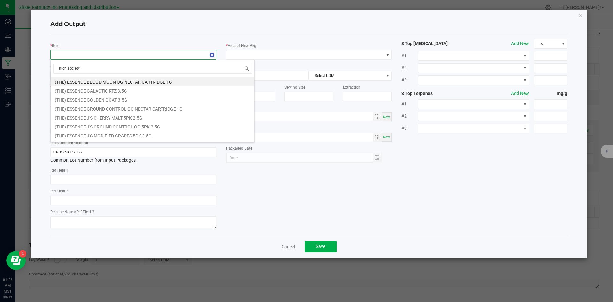
type input "high society a"
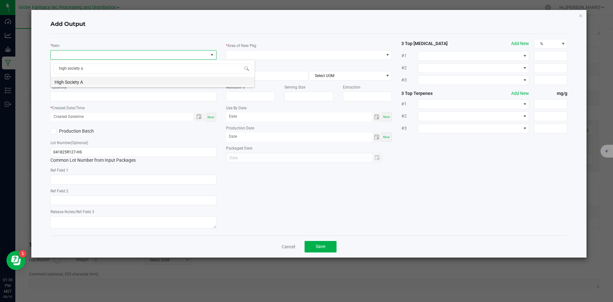
click at [110, 82] on li "High Society A" at bounding box center [153, 81] width 204 height 9
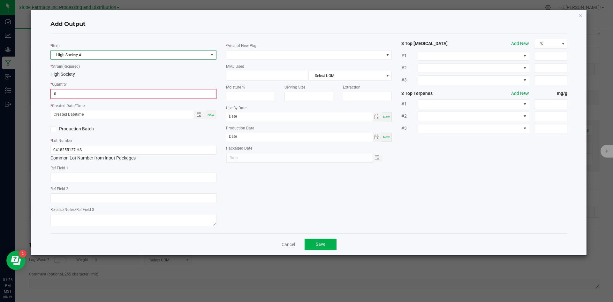
click at [101, 98] on input "0" at bounding box center [133, 93] width 165 height 9
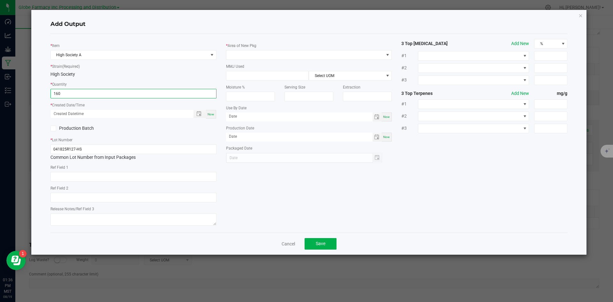
type input "160.0000 g"
click at [212, 113] on span "Now" at bounding box center [210, 114] width 7 height 4
type input "[DATE] 1:36 PM"
type input "[DATE]"
click at [270, 58] on span at bounding box center [304, 54] width 157 height 9
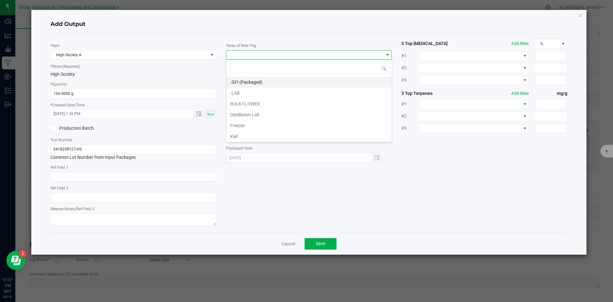
click at [265, 80] on li ".GFI (Packaged)" at bounding box center [308, 82] width 165 height 11
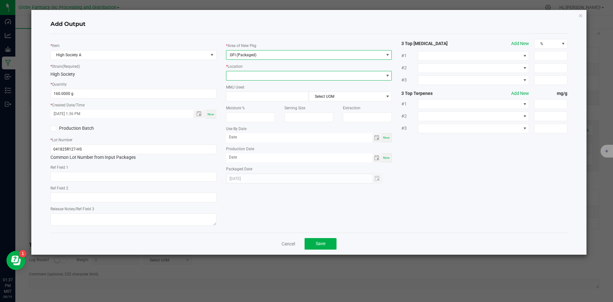
click at [254, 75] on span at bounding box center [304, 75] width 157 height 9
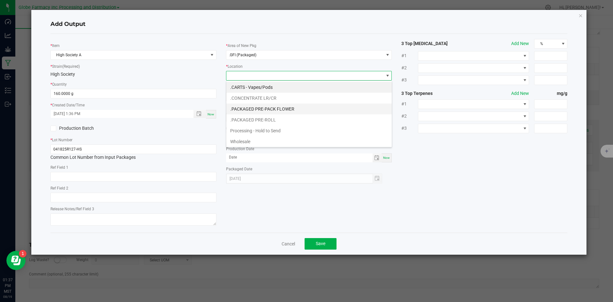
click at [259, 107] on li ".PACKAGED PRE-PACK FLOWER" at bounding box center [308, 108] width 165 height 11
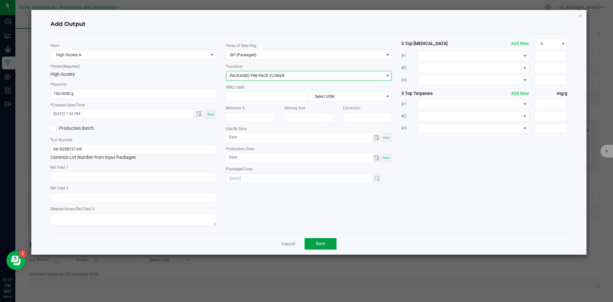
click at [313, 239] on button "Save" at bounding box center [320, 243] width 32 height 11
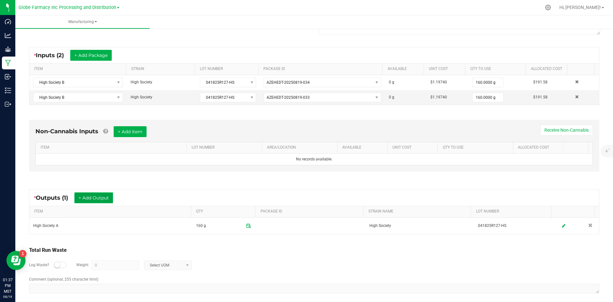
click at [99, 192] on button "+ Add Output" at bounding box center [93, 197] width 39 height 11
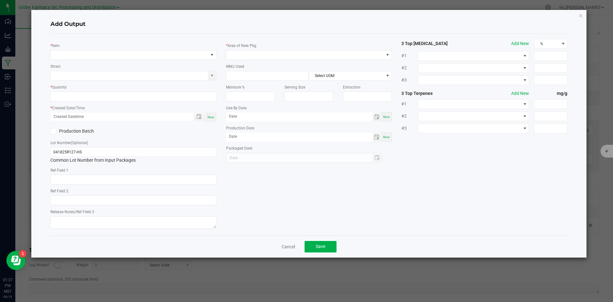
click at [106, 49] on div "* Item" at bounding box center [133, 51] width 166 height 18
drag, startPoint x: 106, startPoint y: 55, endPoint x: 110, endPoint y: 57, distance: 4.6
click at [106, 57] on span "NO DATA FOUND" at bounding box center [129, 54] width 157 height 9
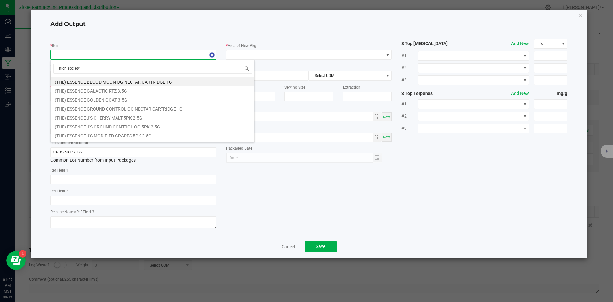
type input "high society a"
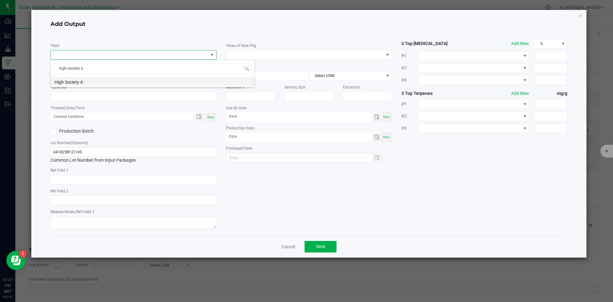
click at [105, 77] on li "High Society A" at bounding box center [153, 81] width 204 height 9
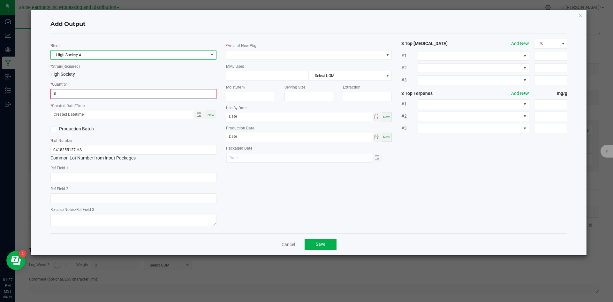
click at [198, 90] on input "0" at bounding box center [133, 93] width 165 height 9
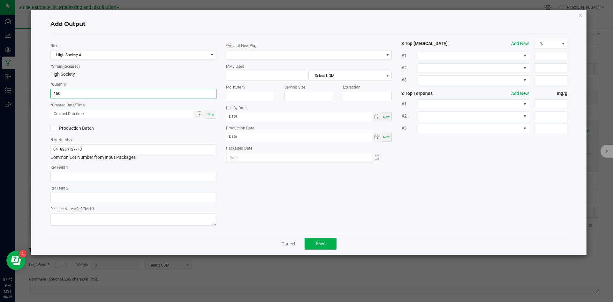
type input "160.0000 g"
click at [213, 115] on span "Now" at bounding box center [210, 114] width 7 height 4
type input "[DATE] 1:37 PM"
type input "[DATE]"
click at [244, 53] on span at bounding box center [304, 54] width 157 height 9
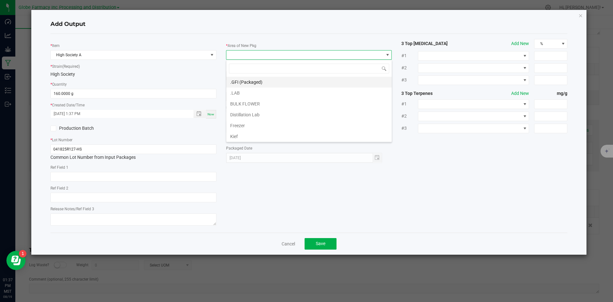
click at [271, 82] on li ".GFI (Packaged)" at bounding box center [308, 82] width 165 height 11
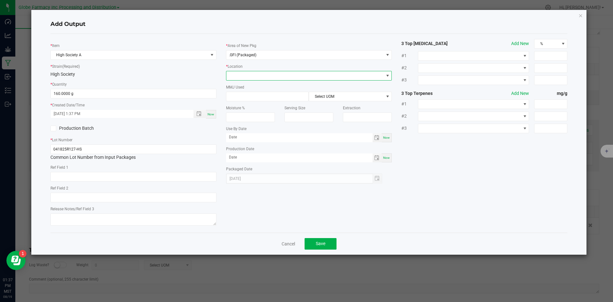
click at [260, 74] on span at bounding box center [304, 75] width 157 height 9
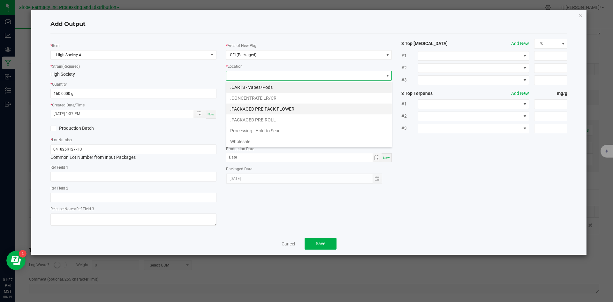
click at [277, 110] on li ".PACKAGED PRE-PACK FLOWER" at bounding box center [308, 108] width 165 height 11
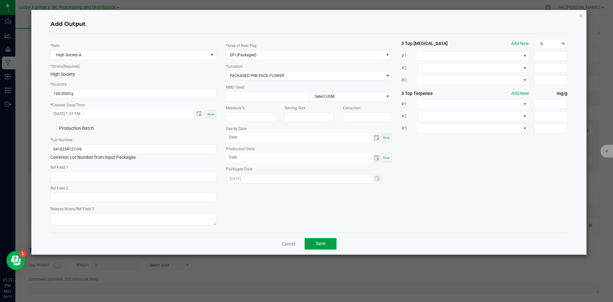
click at [325, 240] on button "Save" at bounding box center [320, 243] width 32 height 11
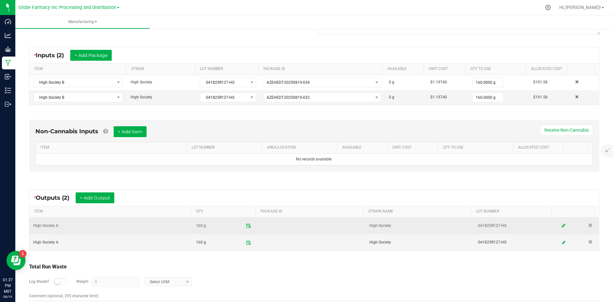
click at [561, 224] on icon at bounding box center [563, 225] width 4 height 4
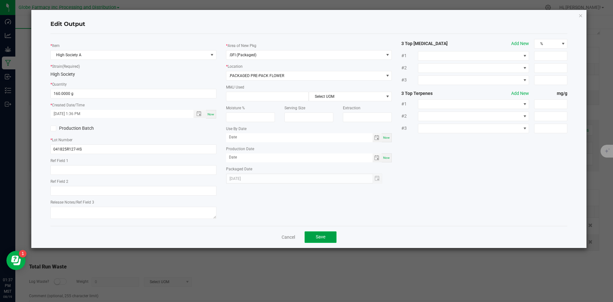
click at [311, 232] on button "Save" at bounding box center [320, 236] width 32 height 11
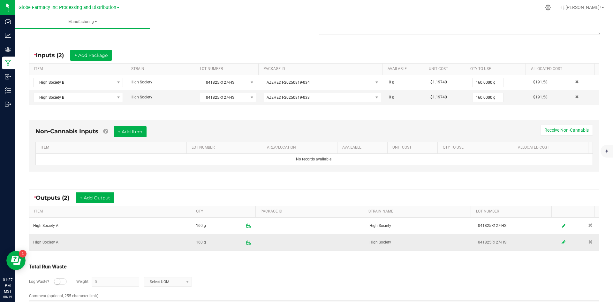
click at [559, 242] on link at bounding box center [564, 242] width 10 height 12
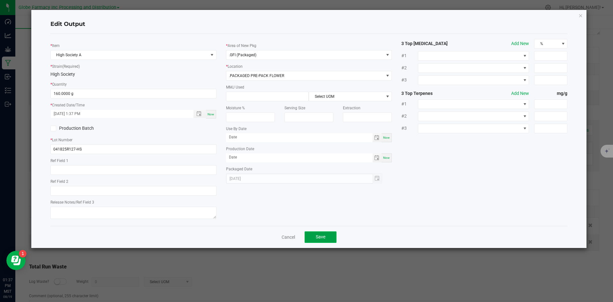
click at [323, 236] on span "Save" at bounding box center [321, 236] width 10 height 5
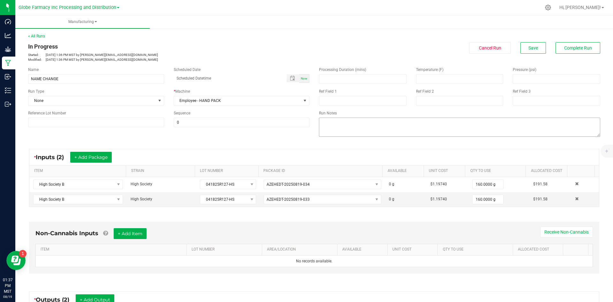
scroll to position [0, 0]
click at [569, 44] on button "Complete Run" at bounding box center [577, 47] width 45 height 11
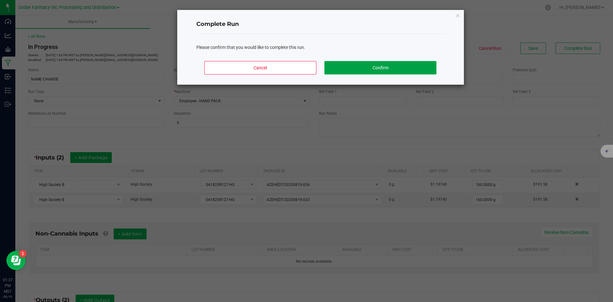
click at [397, 68] on button "Confirm" at bounding box center [380, 67] width 112 height 13
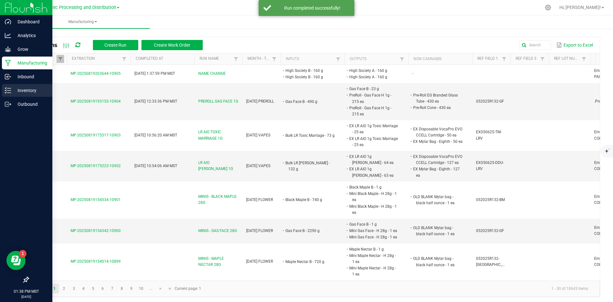
click at [18, 92] on p "Inventory" at bounding box center [30, 90] width 38 height 8
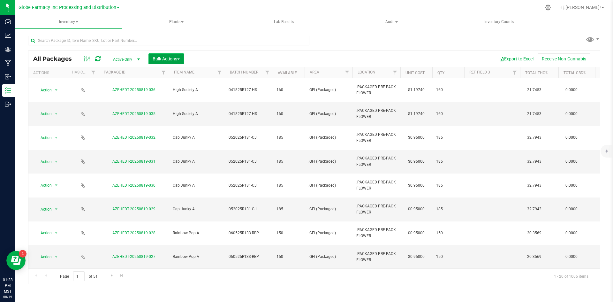
click at [166, 57] on span "Bulk Actions" at bounding box center [166, 58] width 27 height 5
click at [172, 135] on div "Print package labels" at bounding box center [175, 133] width 47 height 10
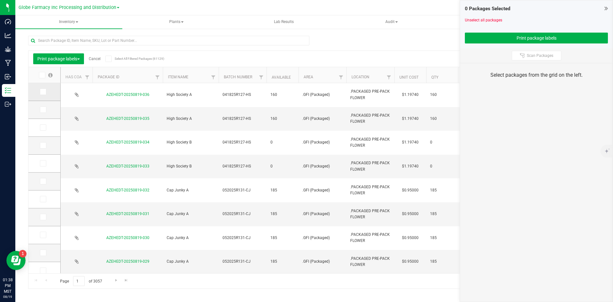
click at [43, 88] on span at bounding box center [43, 91] width 6 height 6
click at [0, 0] on input "checkbox" at bounding box center [0, 0] width 0 height 0
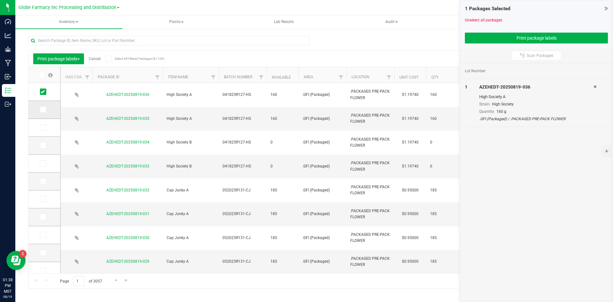
click at [43, 109] on icon at bounding box center [43, 109] width 4 height 0
click at [0, 0] on input "checkbox" at bounding box center [0, 0] width 0 height 0
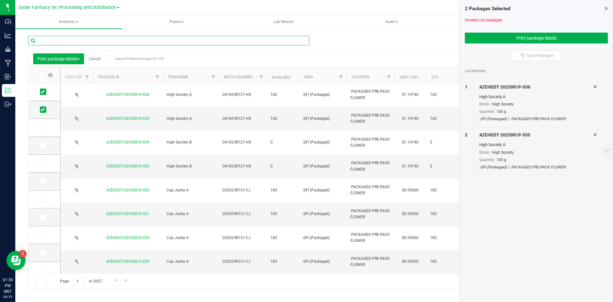
click at [65, 42] on input "text" at bounding box center [168, 41] width 281 height 10
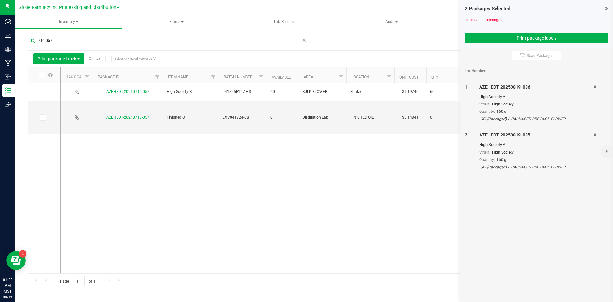
type input "716-057"
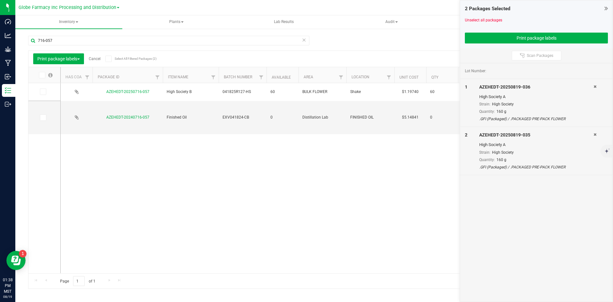
click at [42, 92] on icon at bounding box center [43, 92] width 4 height 0
click at [0, 0] on input "checkbox" at bounding box center [0, 0] width 0 height 0
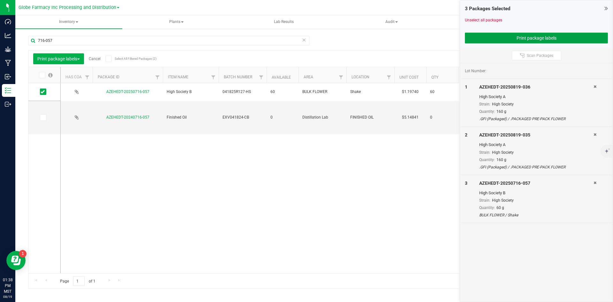
click at [505, 38] on button "Print package labels" at bounding box center [536, 38] width 143 height 11
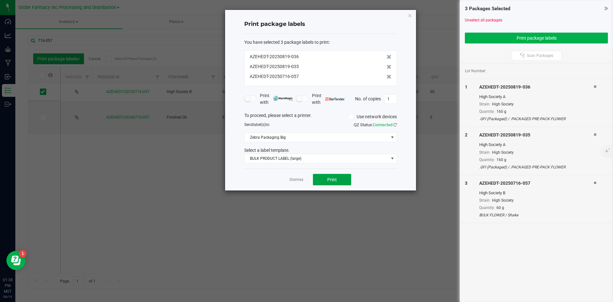
click at [328, 178] on span "Print" at bounding box center [332, 179] width 10 height 5
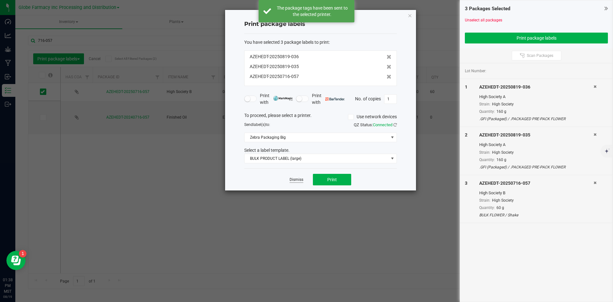
click at [291, 179] on link "Dismiss" at bounding box center [296, 179] width 14 height 5
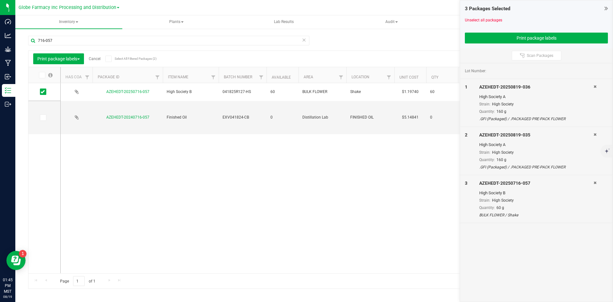
click at [98, 56] on link "Cancel" at bounding box center [95, 58] width 12 height 4
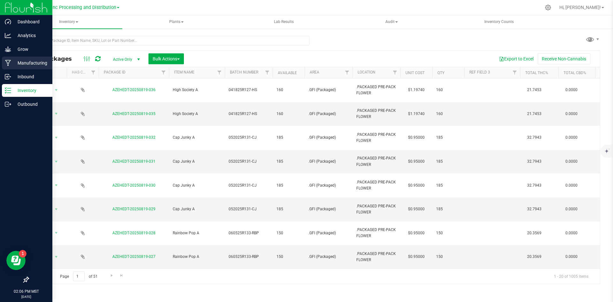
click at [24, 59] on div "Manufacturing" at bounding box center [27, 62] width 50 height 13
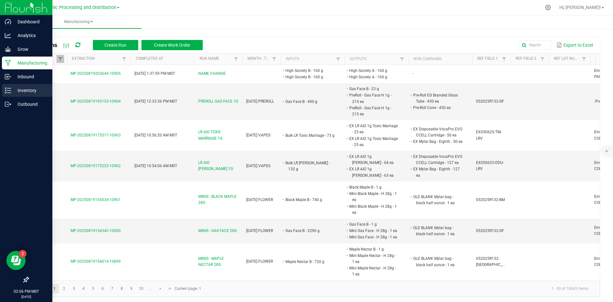
click at [14, 92] on p "Inventory" at bounding box center [30, 90] width 38 height 8
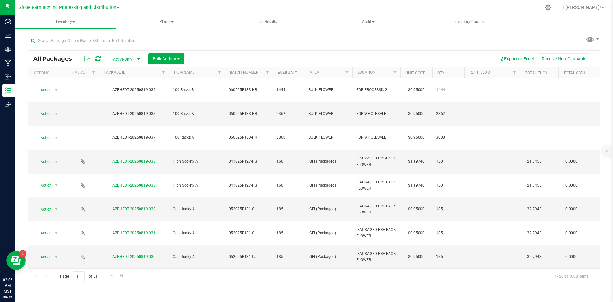
click at [99, 57] on icon at bounding box center [97, 59] width 5 height 6
